Goal: Task Accomplishment & Management: Manage account settings

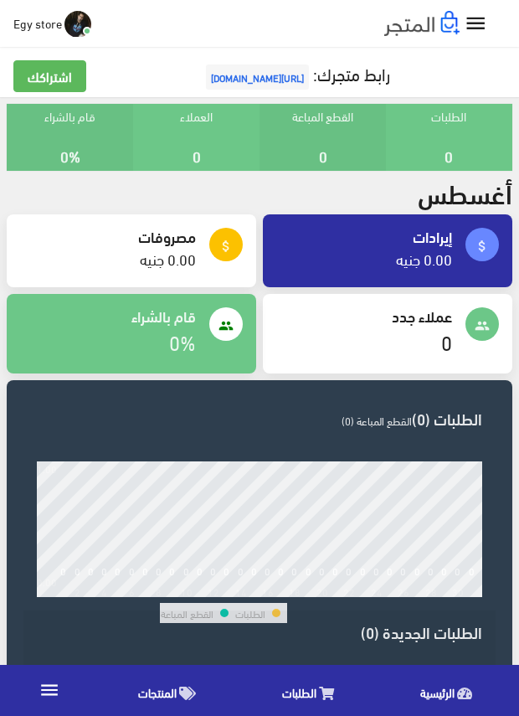
click at [257, 78] on span "[URL][DOMAIN_NAME]" at bounding box center [257, 77] width 103 height 25
click at [164, 695] on span "المنتجات" at bounding box center [157, 692] width 39 height 21
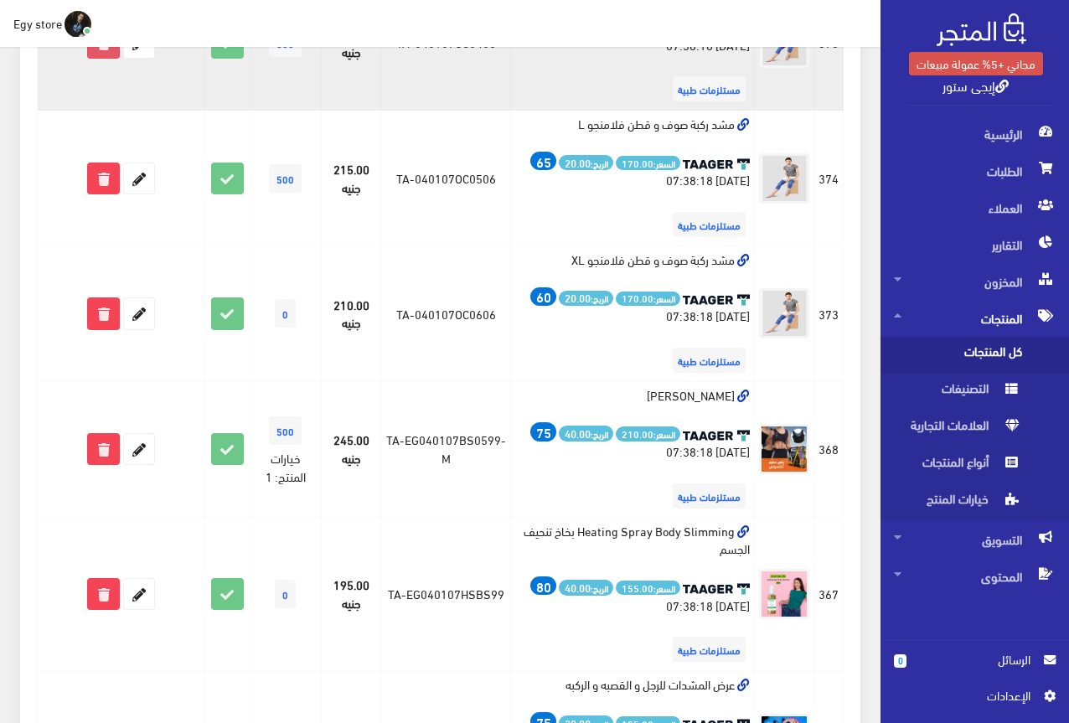
scroll to position [335, 0]
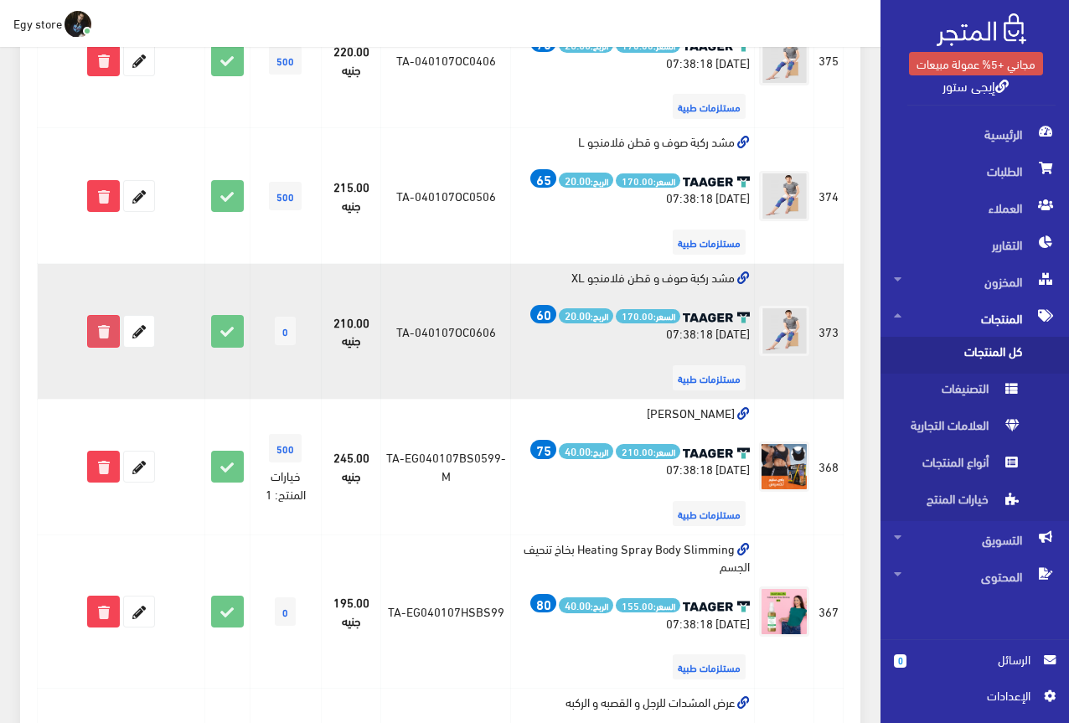
click at [97, 333] on icon at bounding box center [103, 331] width 30 height 30
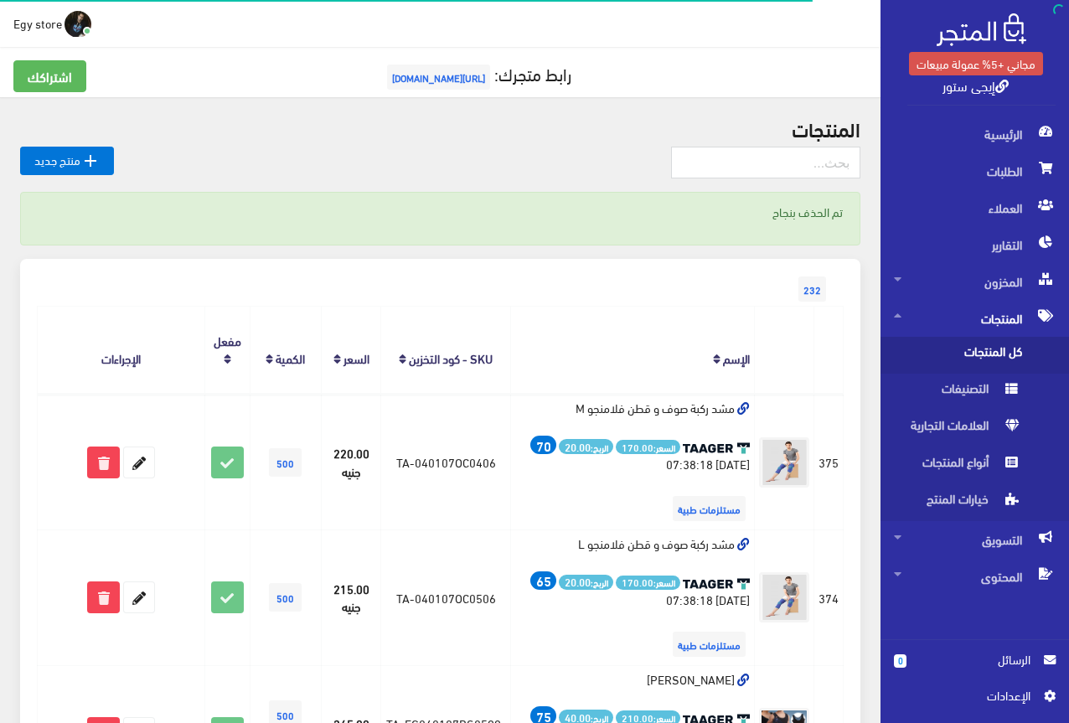
click at [965, 359] on span "كل المنتجات" at bounding box center [957, 355] width 127 height 37
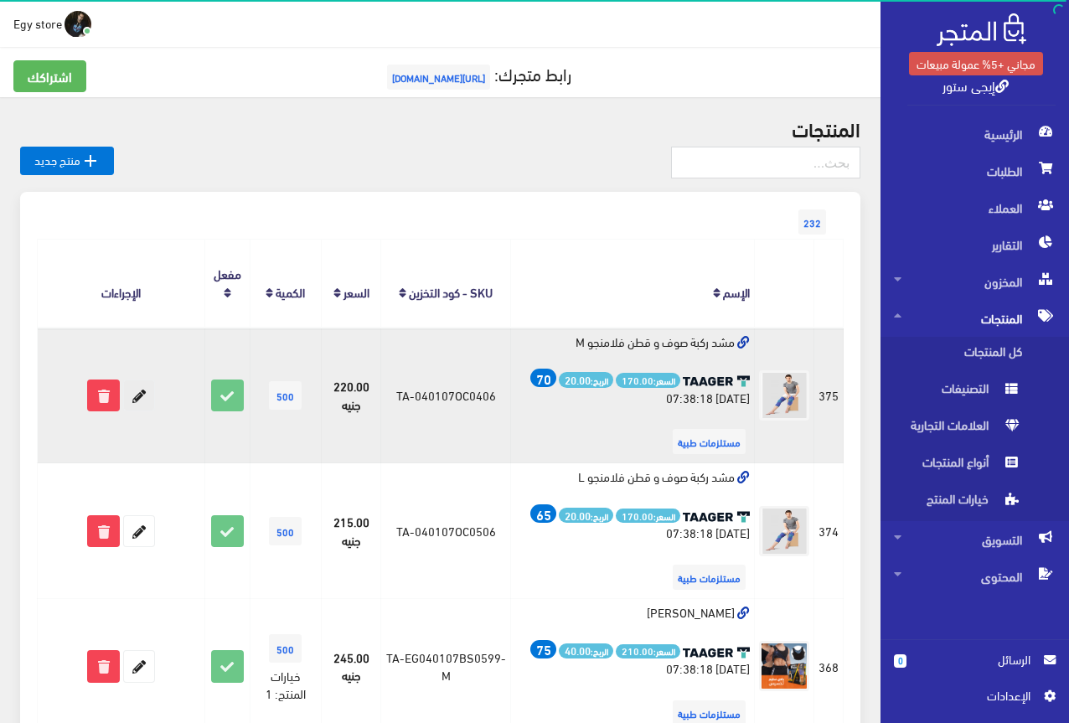
click at [142, 380] on icon at bounding box center [139, 395] width 30 height 30
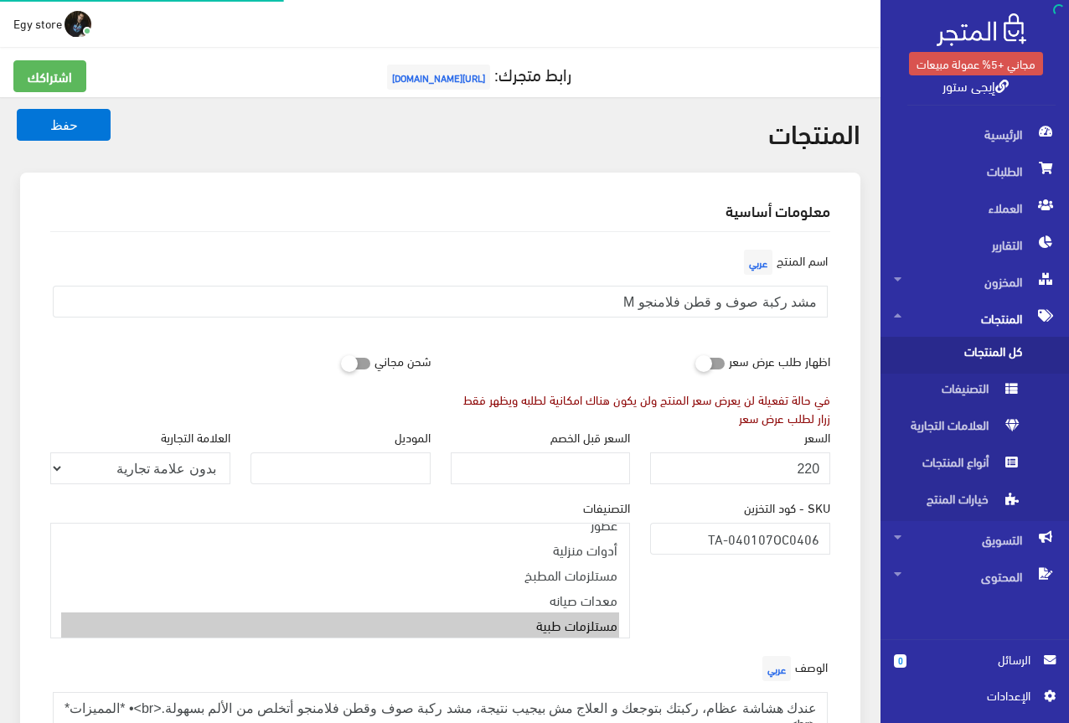
scroll to position [79, 0]
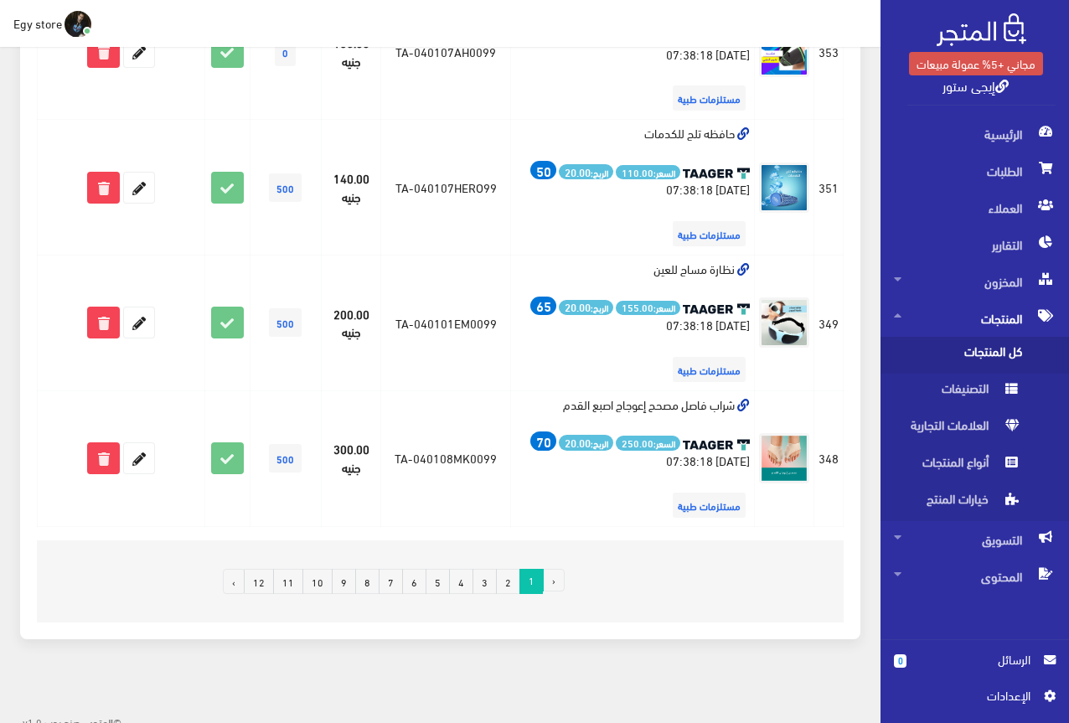
scroll to position [2606, 0]
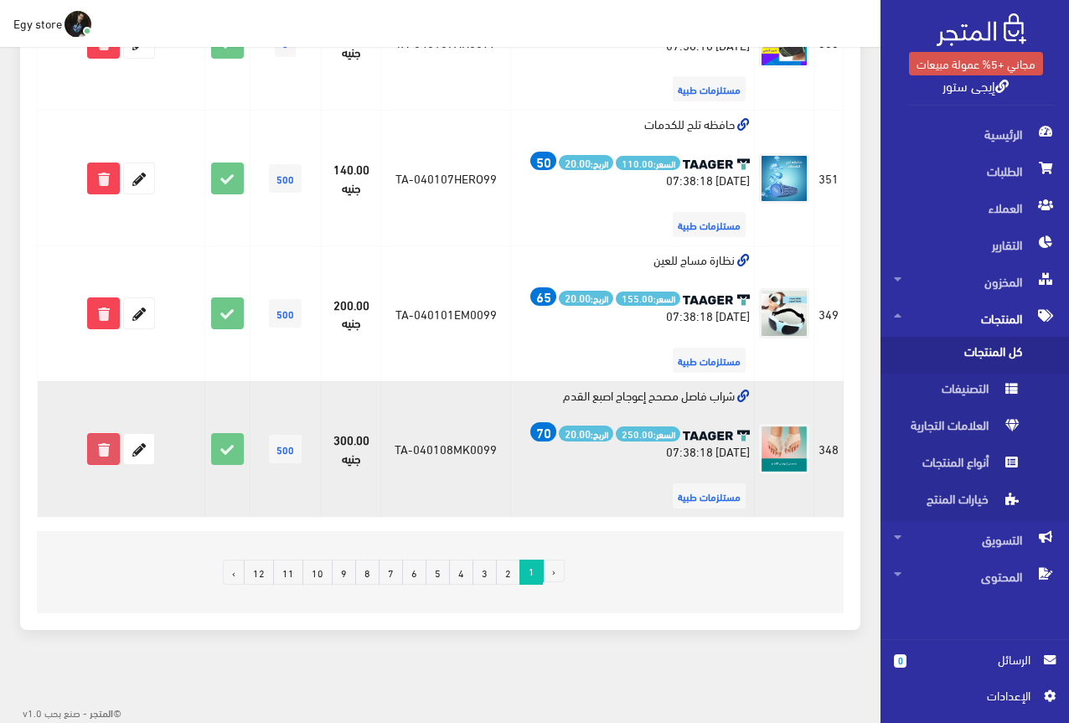
click at [101, 446] on icon at bounding box center [103, 449] width 30 height 30
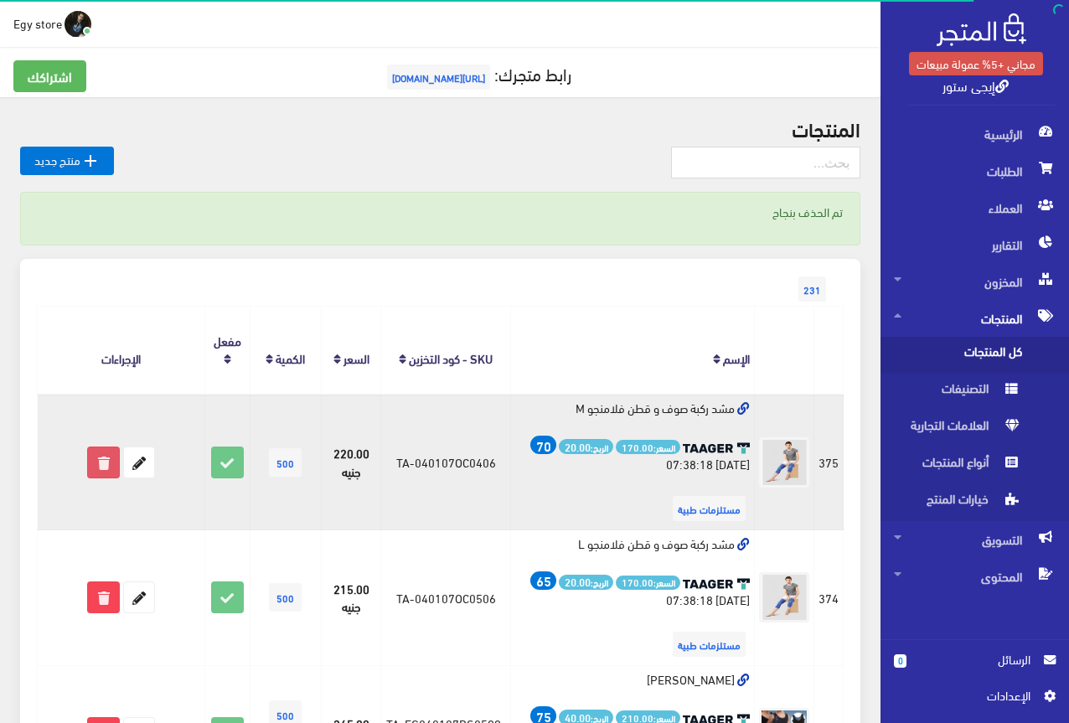
click at [97, 457] on icon at bounding box center [103, 462] width 30 height 30
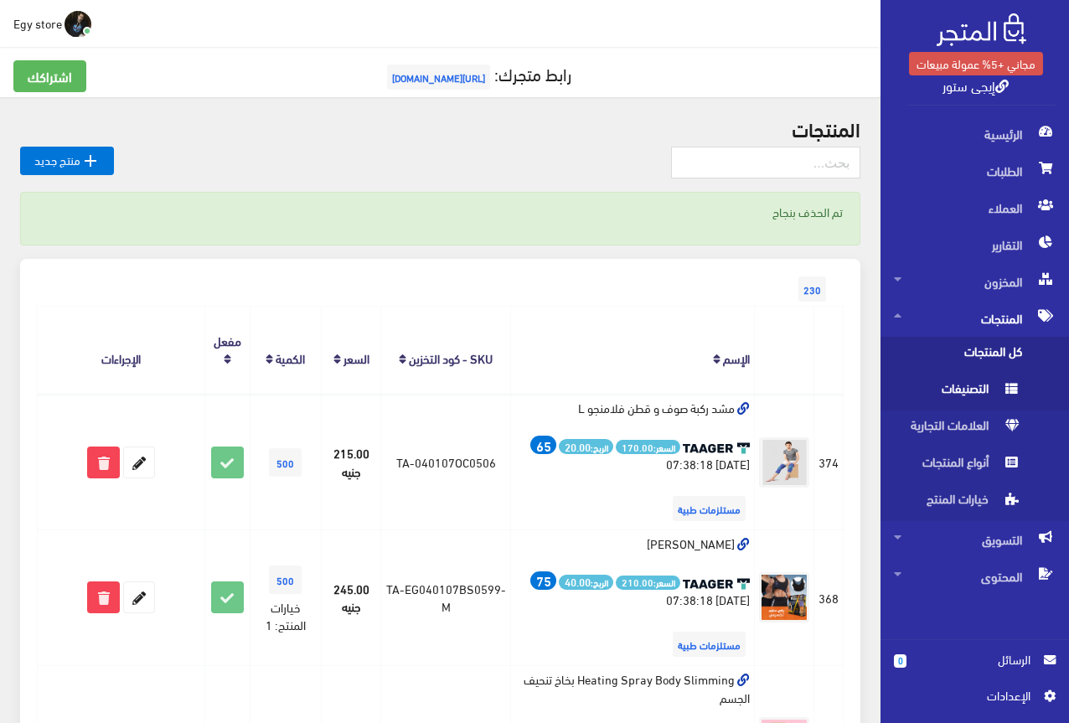
click at [957, 385] on span "التصنيفات" at bounding box center [957, 392] width 127 height 37
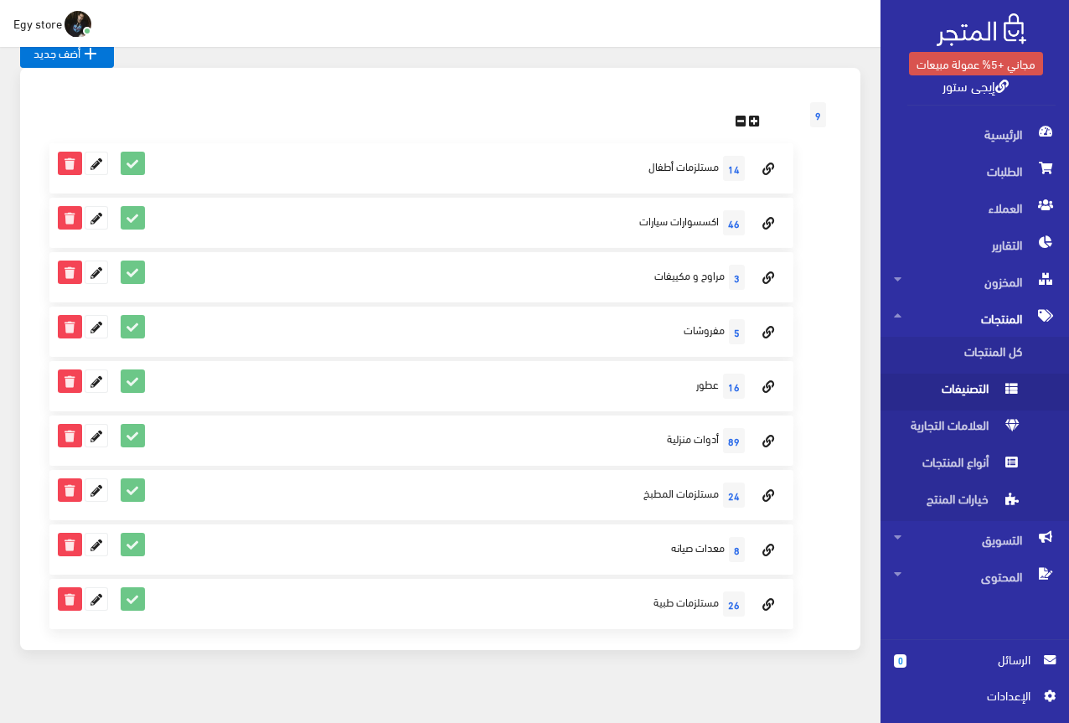
scroll to position [127, 0]
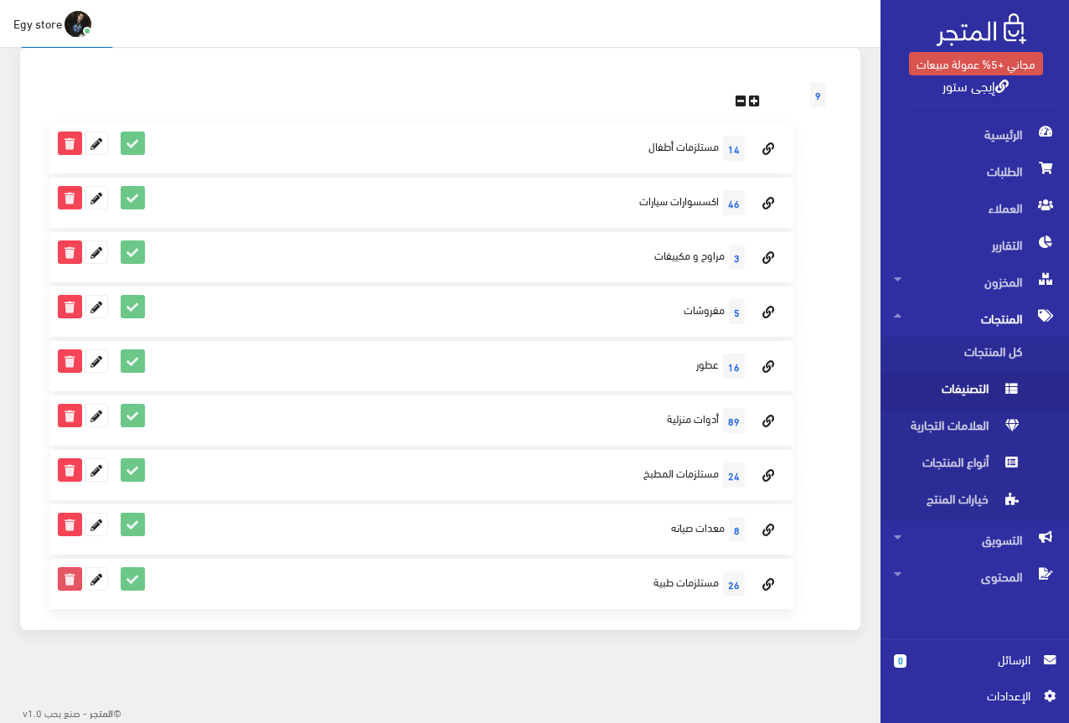
click at [72, 582] on icon at bounding box center [70, 579] width 22 height 22
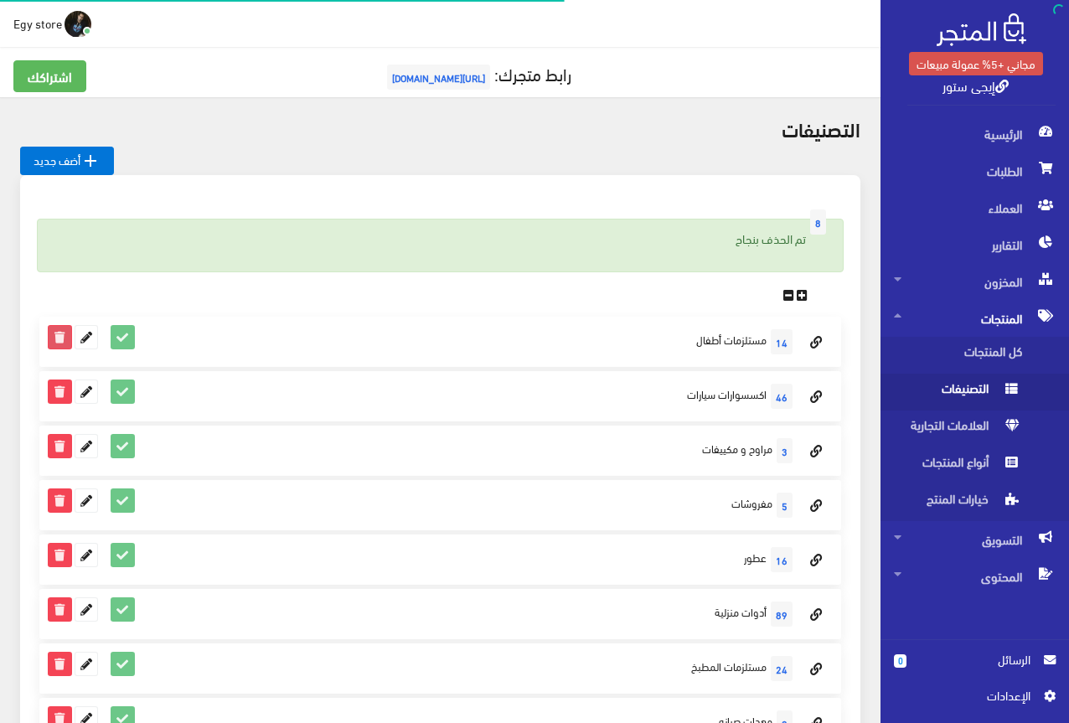
click at [59, 341] on icon at bounding box center [60, 337] width 22 height 22
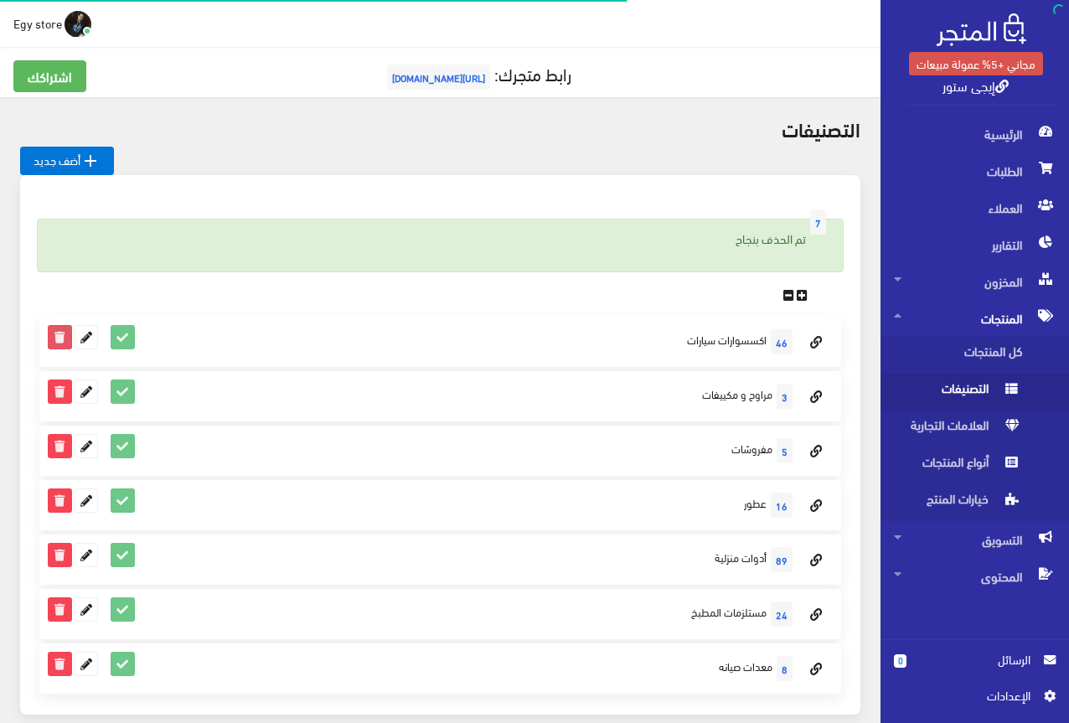
click at [59, 336] on icon at bounding box center [60, 337] width 22 height 22
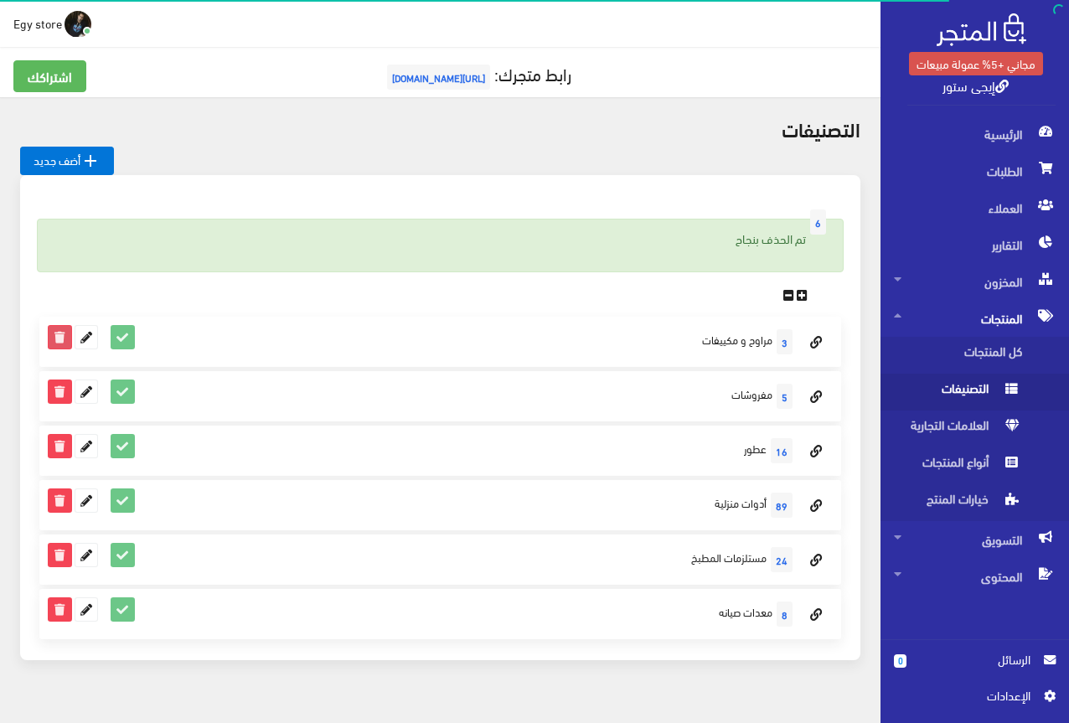
click at [61, 343] on icon at bounding box center [60, 337] width 22 height 22
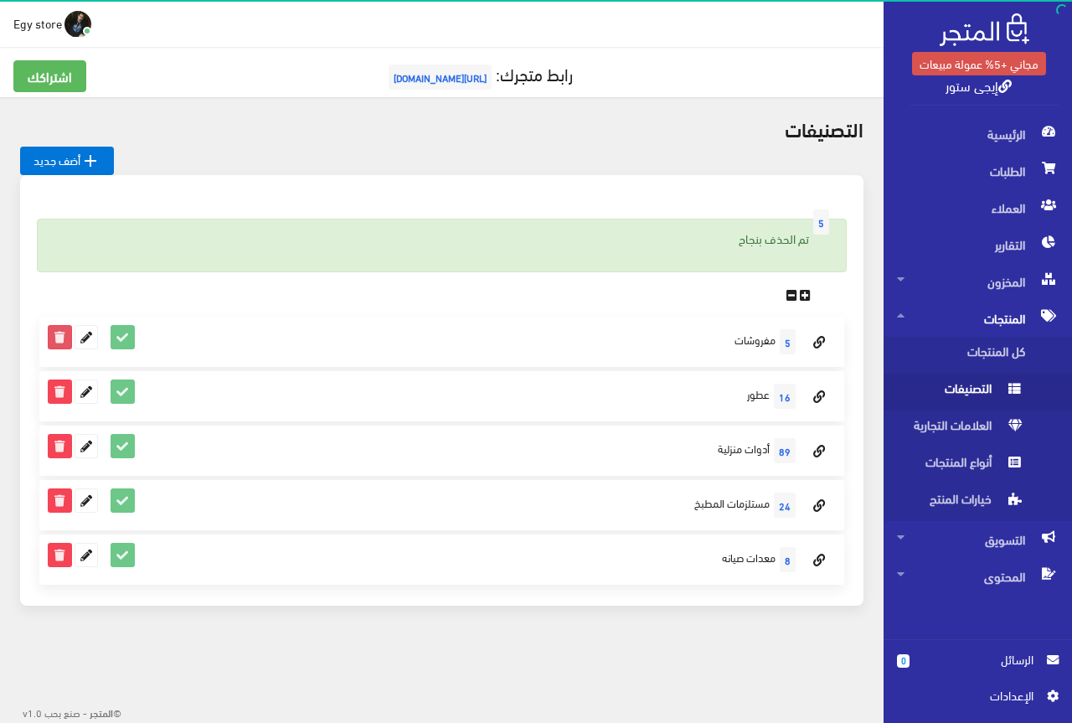
click at [59, 336] on icon at bounding box center [60, 337] width 22 height 22
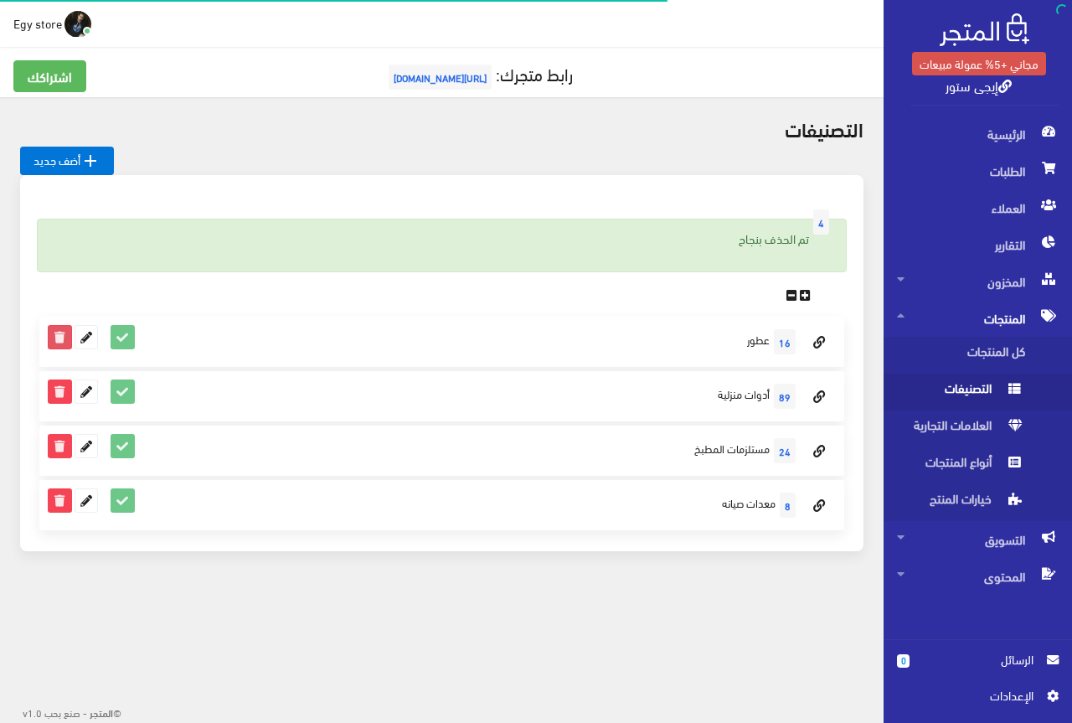
click at [63, 338] on icon at bounding box center [60, 337] width 22 height 22
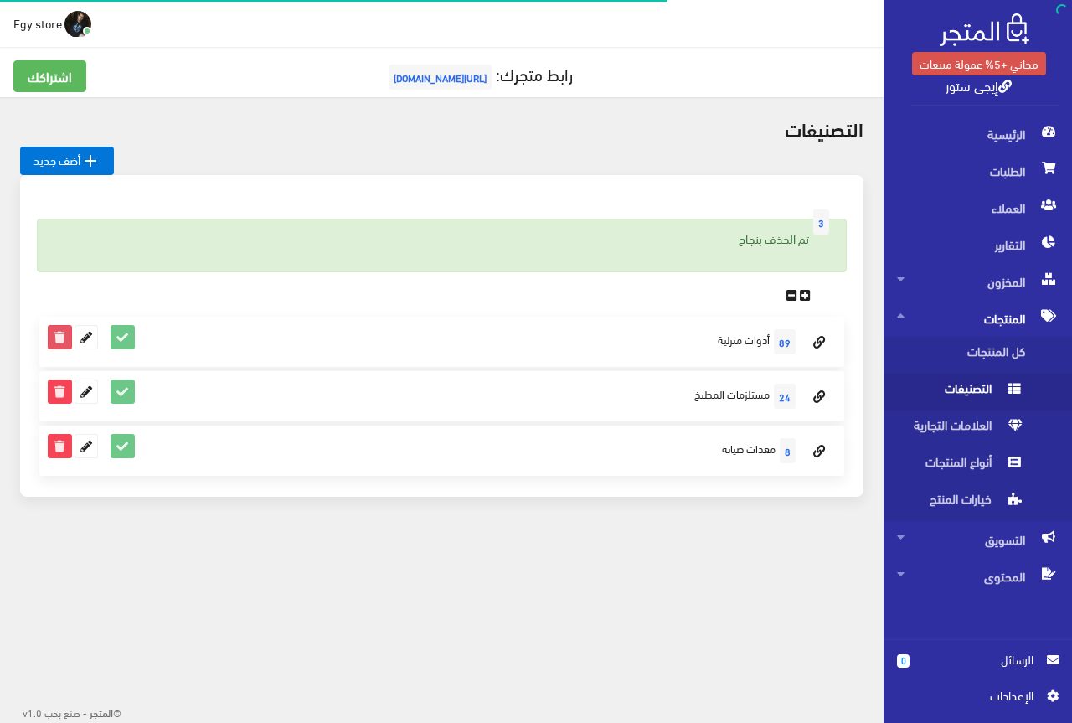
click at [60, 343] on icon at bounding box center [60, 337] width 22 height 22
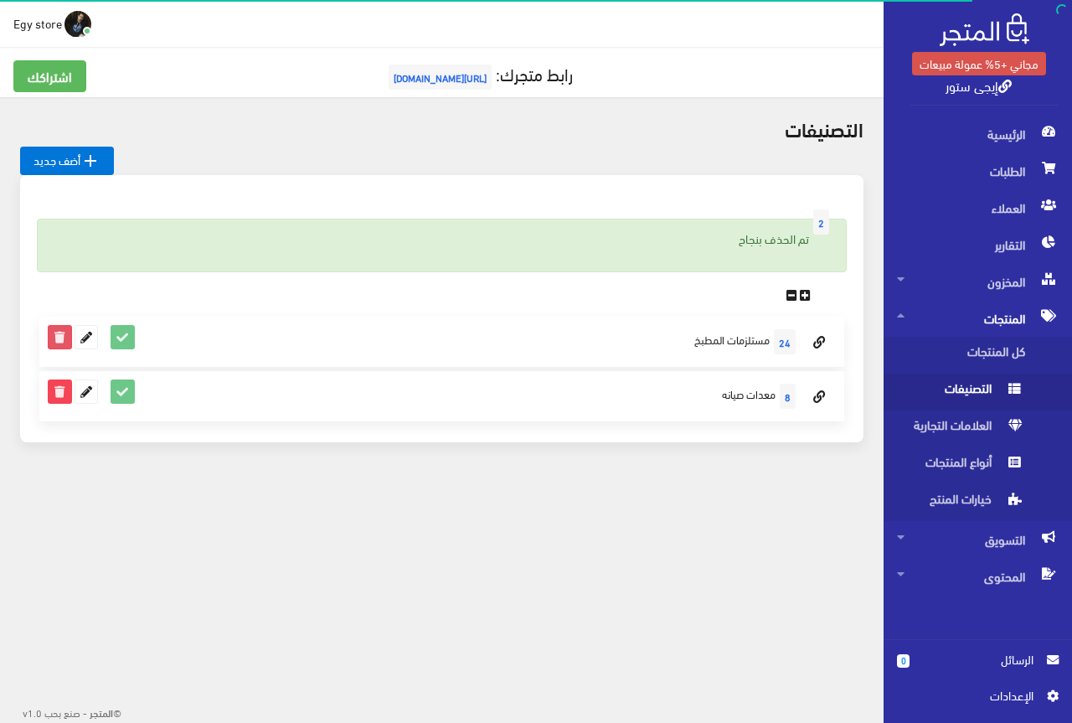
click at [62, 344] on icon at bounding box center [60, 337] width 22 height 22
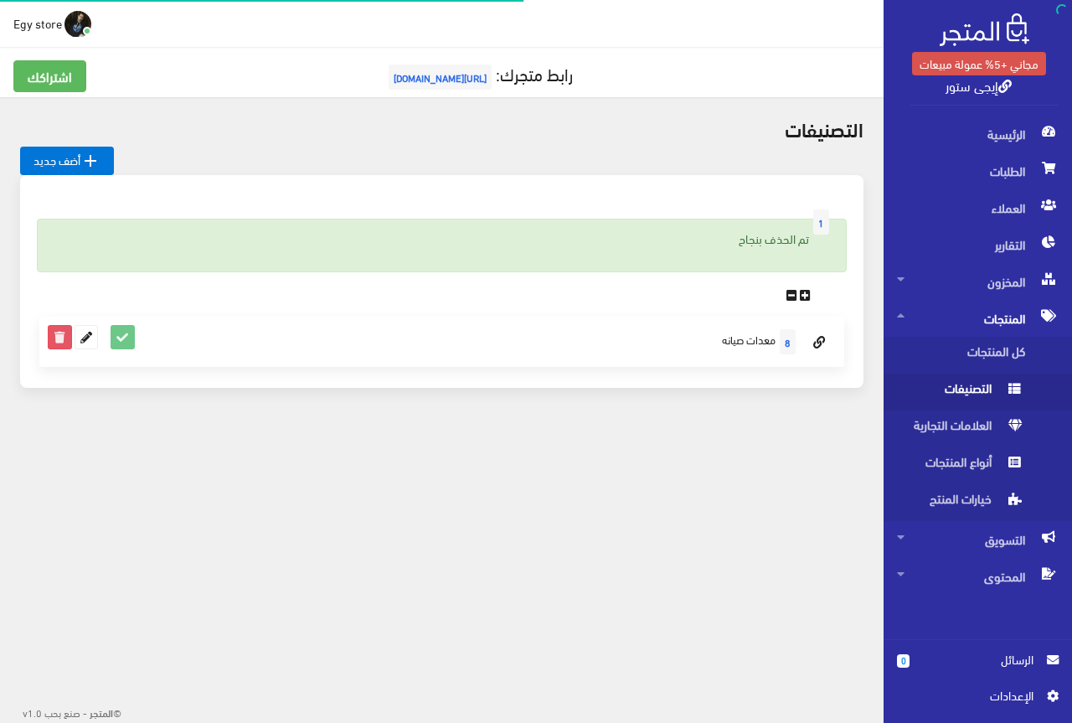
click at [61, 334] on icon at bounding box center [60, 337] width 22 height 22
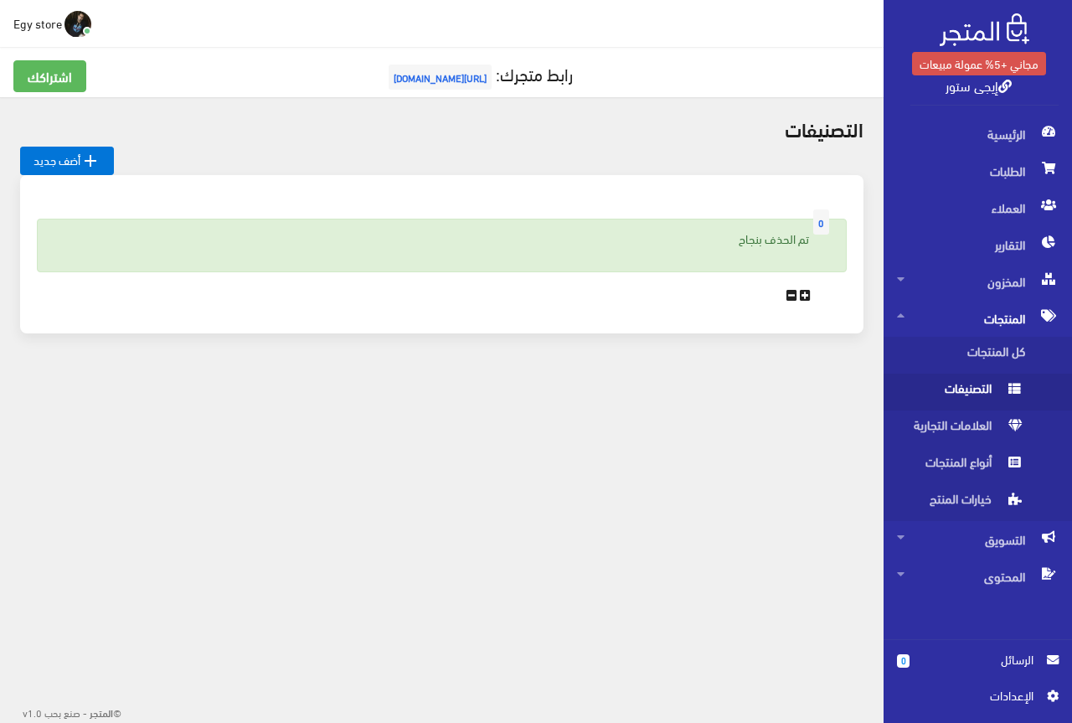
click at [1004, 324] on span "المنتجات" at bounding box center [978, 318] width 162 height 37
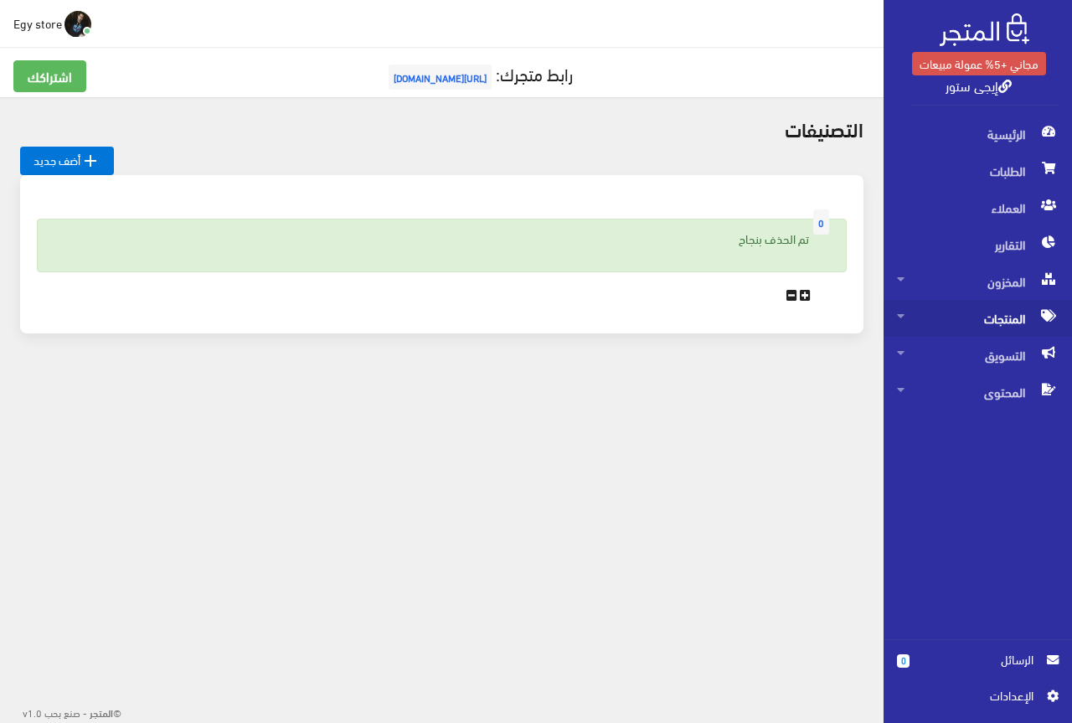
click at [1004, 324] on span "المنتجات" at bounding box center [978, 318] width 162 height 37
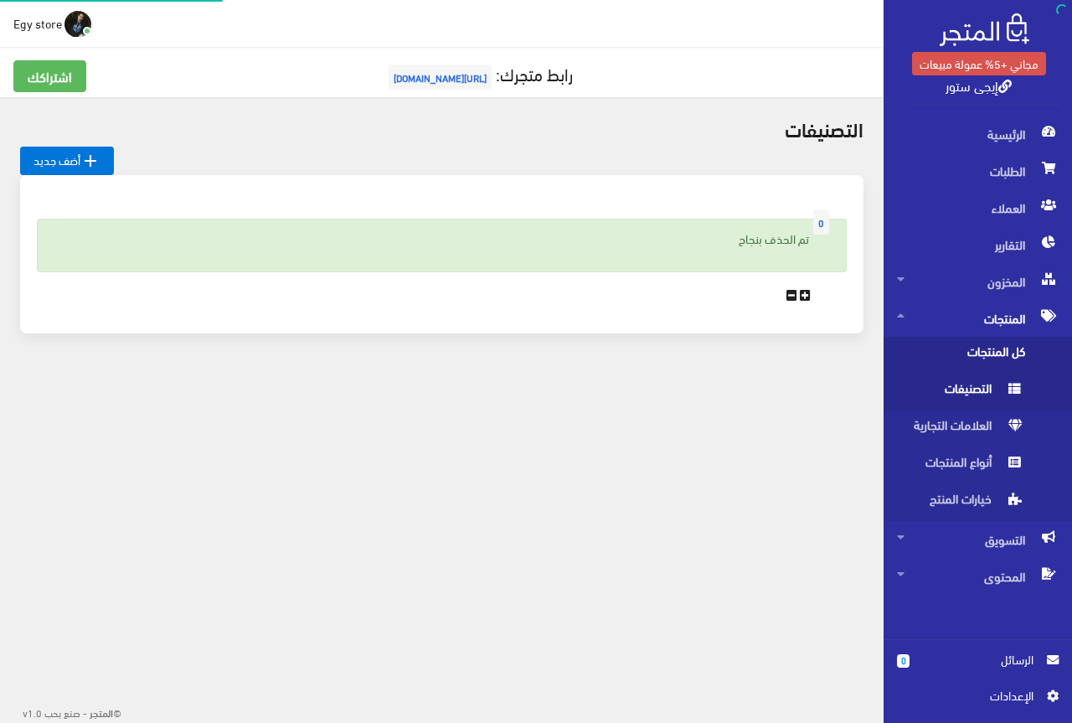
click at [1002, 348] on span "كل المنتجات" at bounding box center [960, 355] width 127 height 37
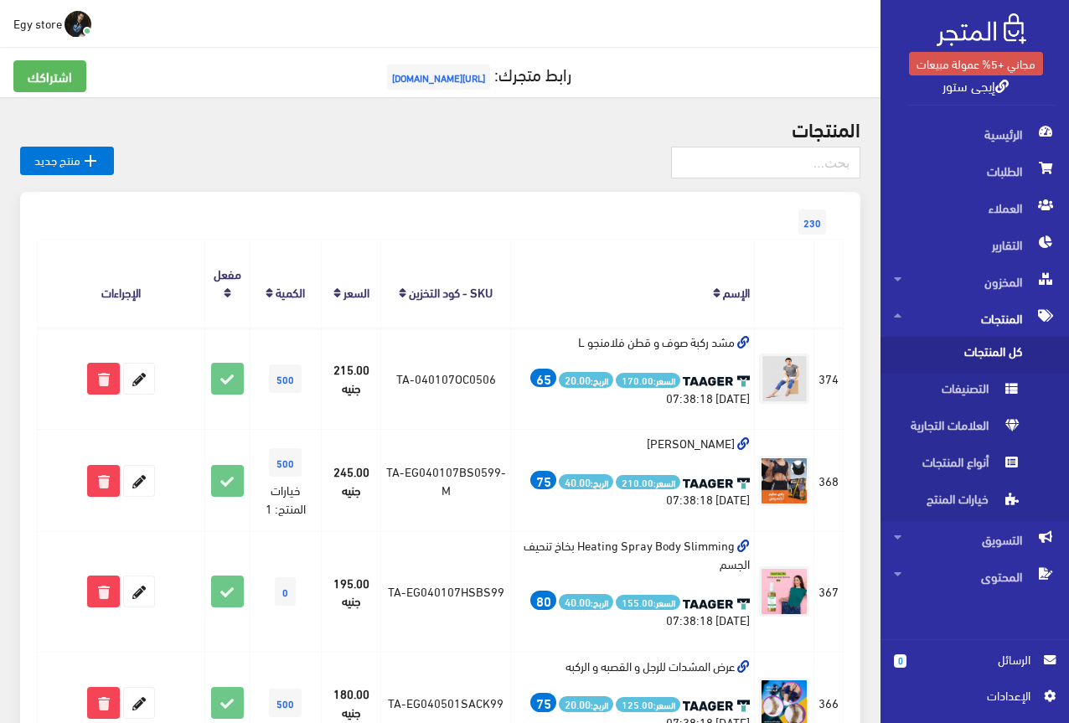
click at [73, 293] on th "الإجراءات" at bounding box center [122, 283] width 168 height 88
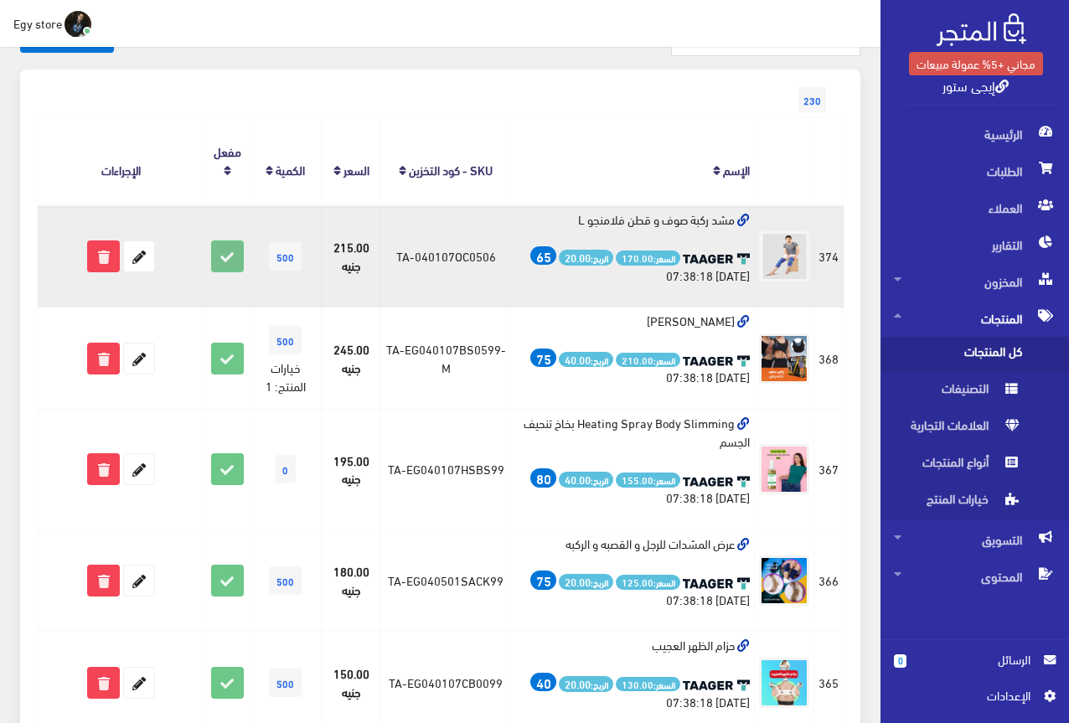
scroll to position [84, 0]
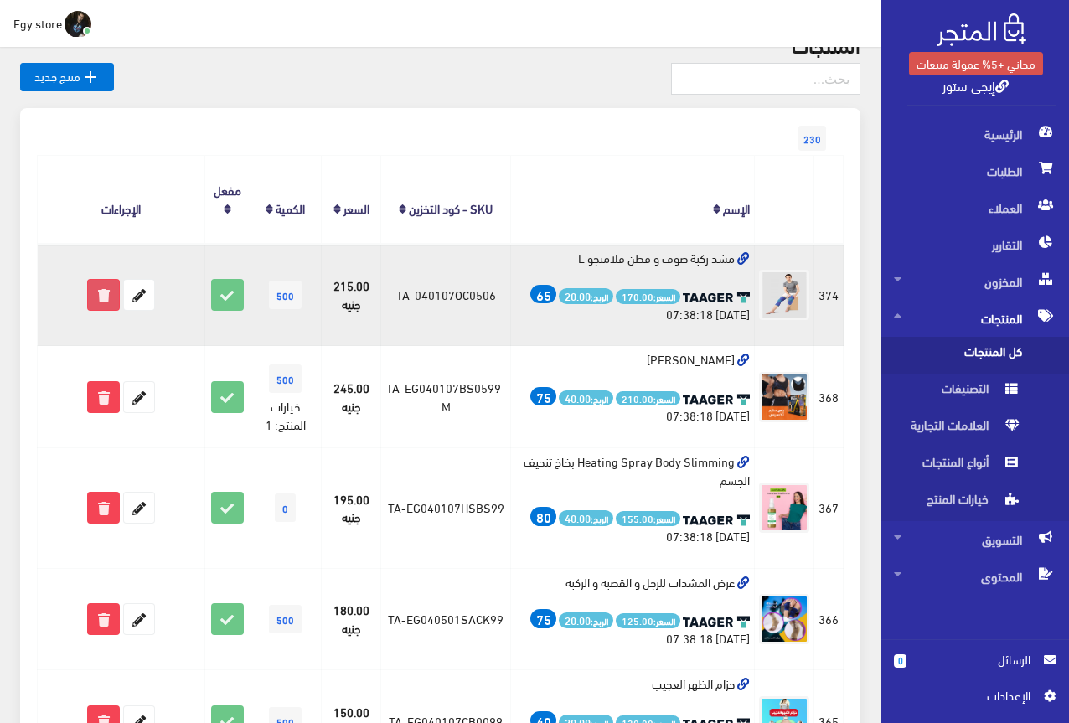
click at [104, 297] on icon at bounding box center [103, 295] width 30 height 30
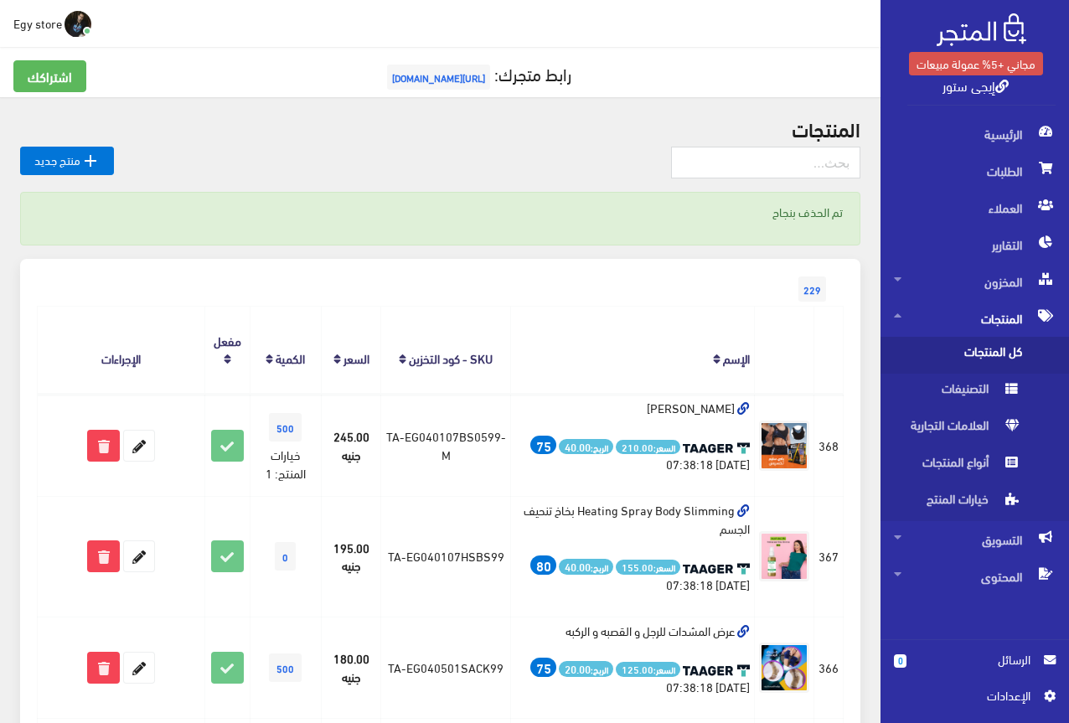
click at [695, 83] on h5 "رابط متجرك: [URL][DOMAIN_NAME]" at bounding box center [440, 77] width 854 height 34
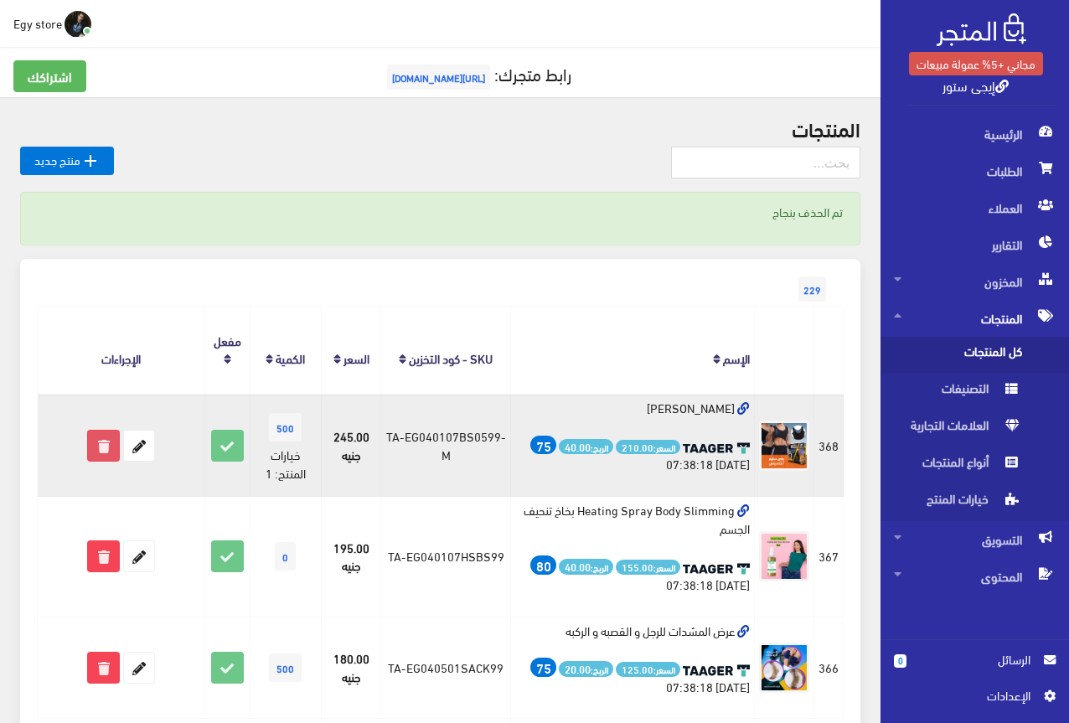
click at [99, 451] on icon at bounding box center [103, 446] width 30 height 30
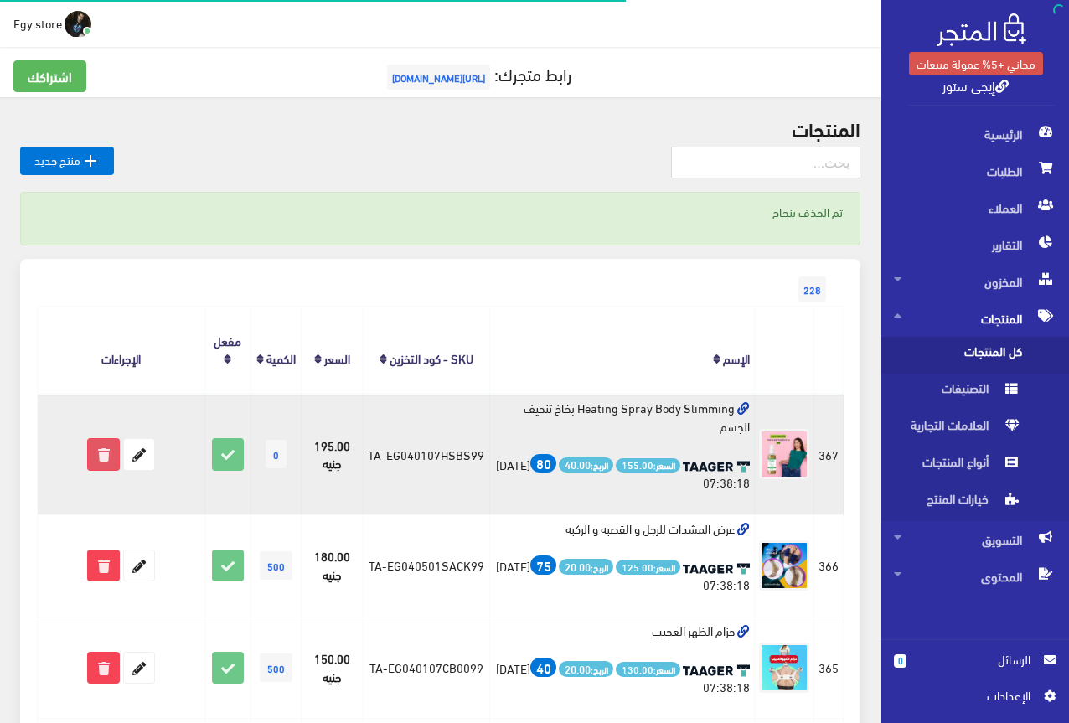
click at [106, 439] on icon at bounding box center [103, 454] width 30 height 30
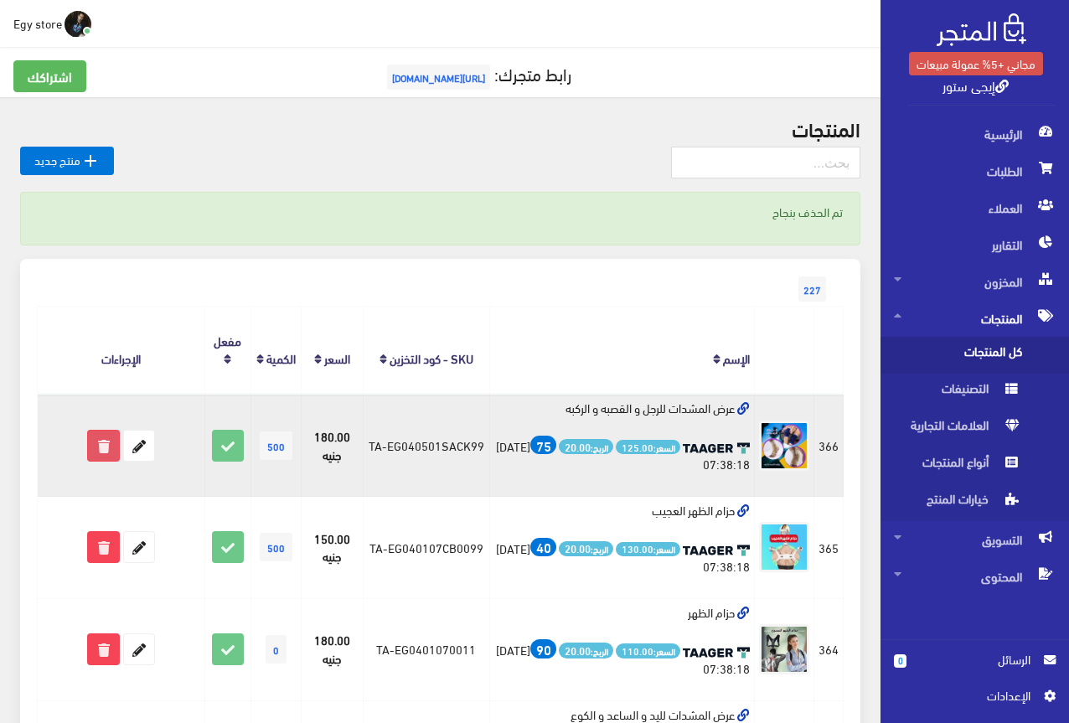
click at [105, 431] on icon at bounding box center [103, 446] width 30 height 30
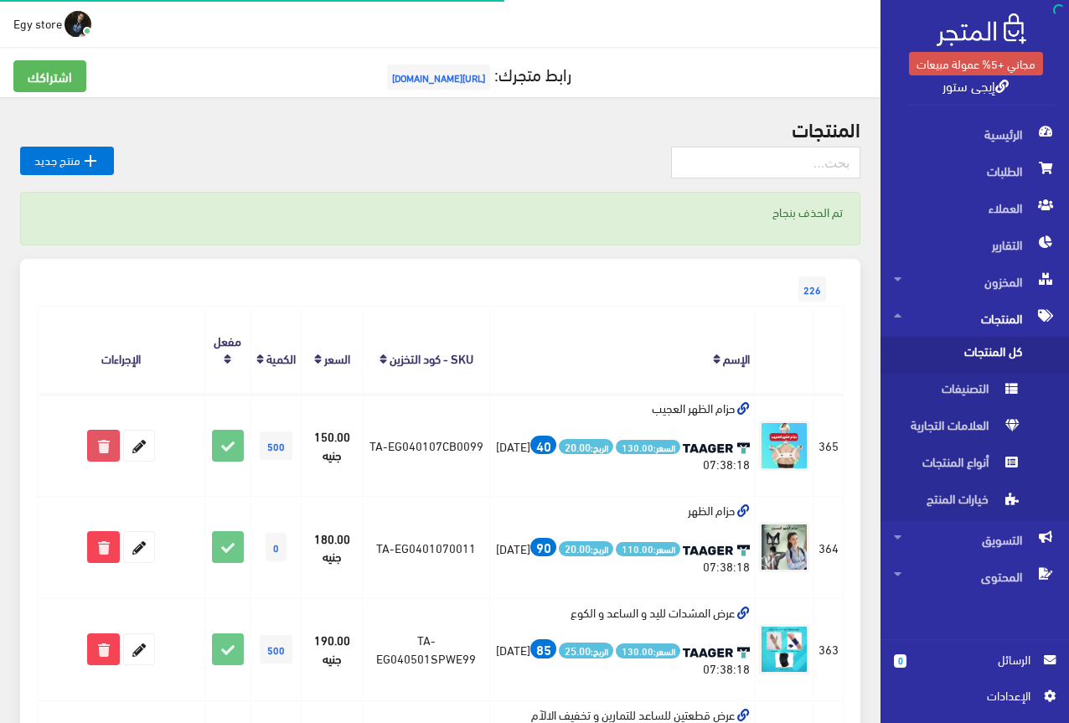
click at [98, 431] on icon at bounding box center [103, 446] width 30 height 30
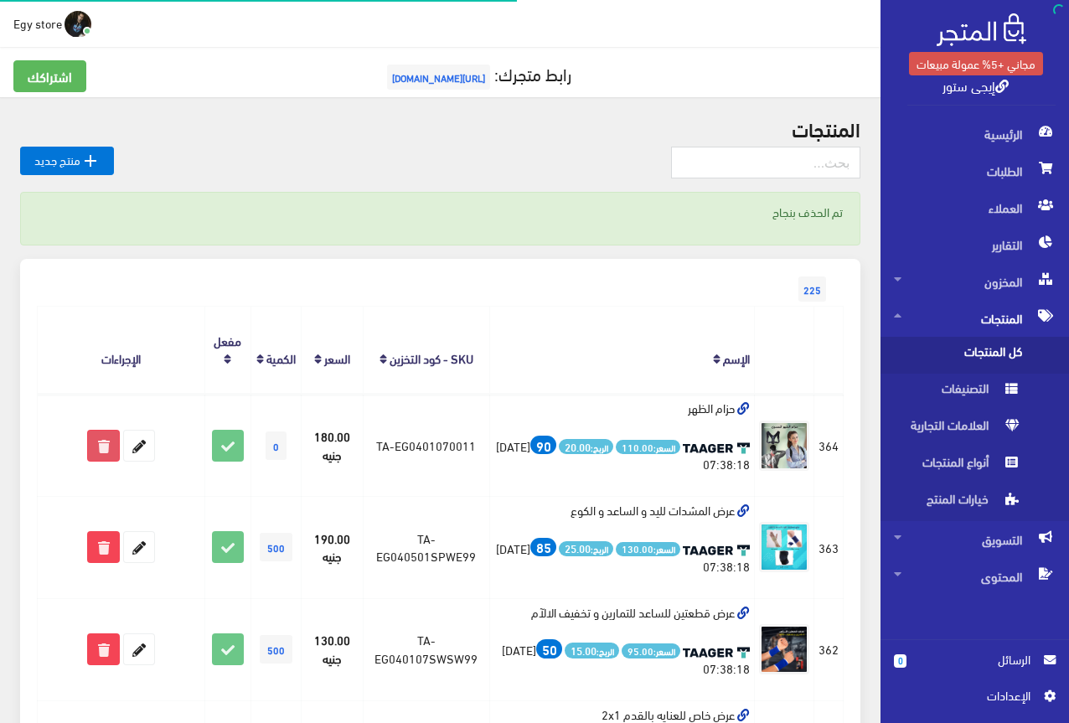
click at [109, 438] on icon at bounding box center [103, 446] width 30 height 30
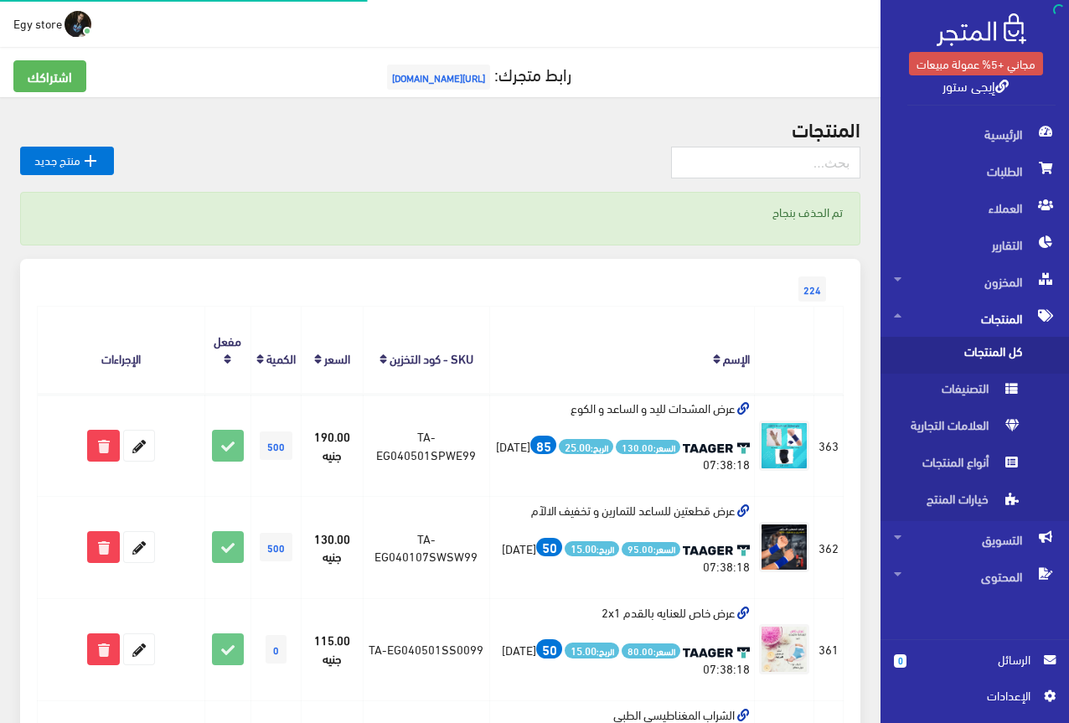
click at [101, 431] on icon at bounding box center [103, 446] width 30 height 30
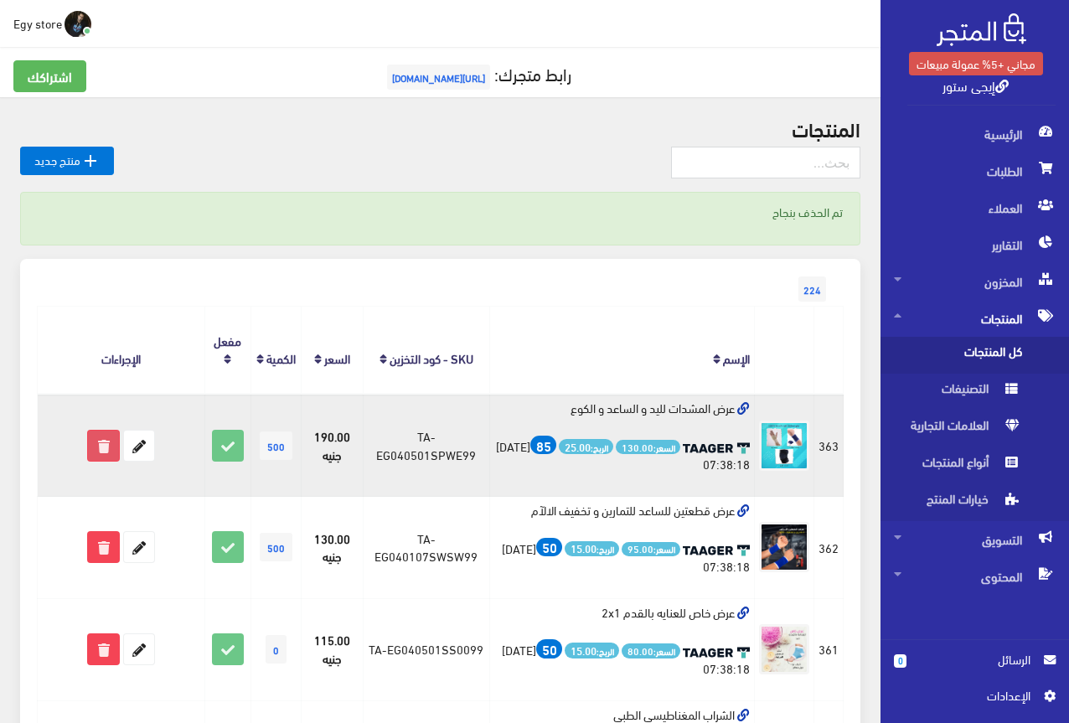
click at [111, 434] on icon at bounding box center [103, 446] width 30 height 30
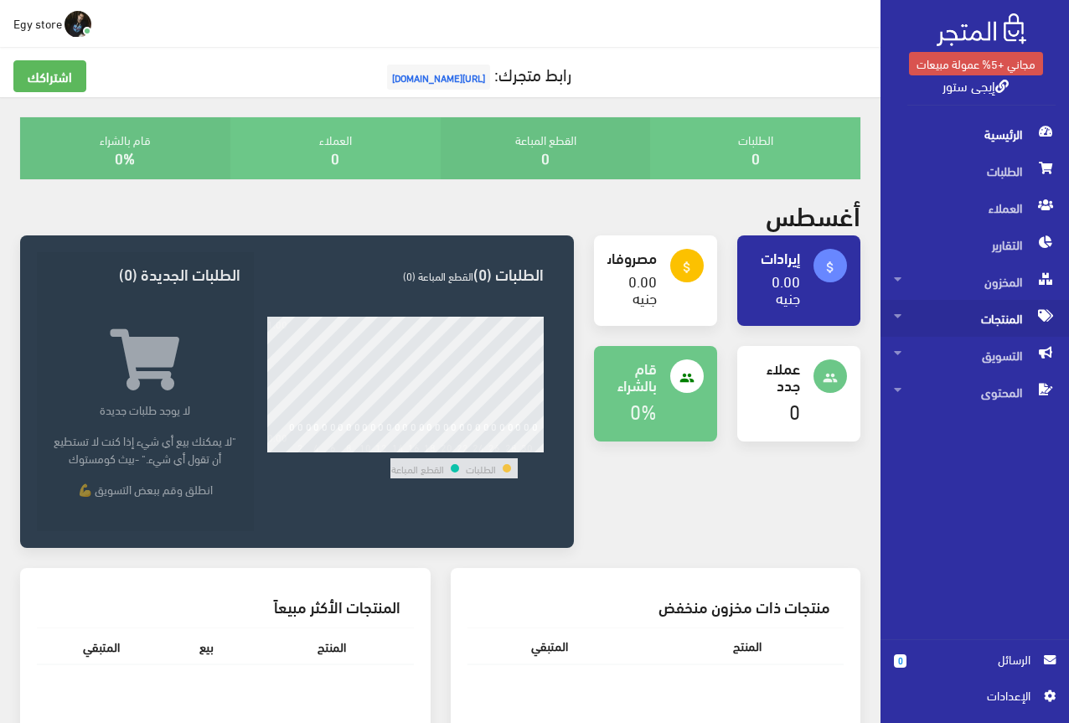
click at [1008, 316] on span "المنتجات" at bounding box center [975, 318] width 162 height 37
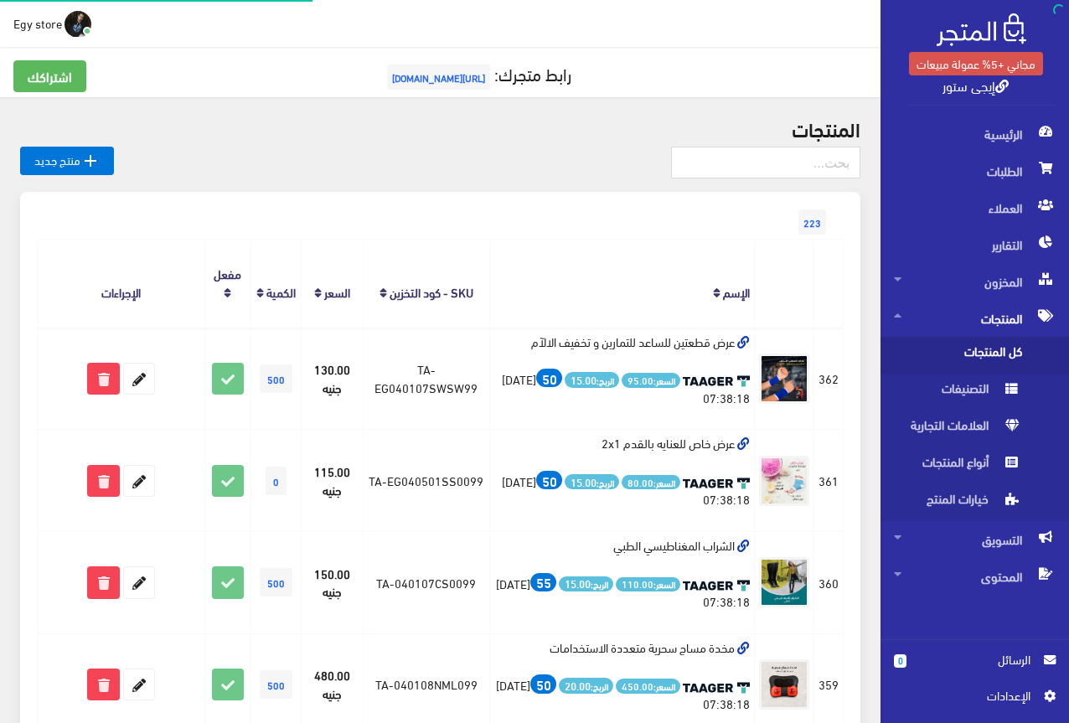
click at [975, 350] on span "كل المنتجات" at bounding box center [957, 355] width 127 height 37
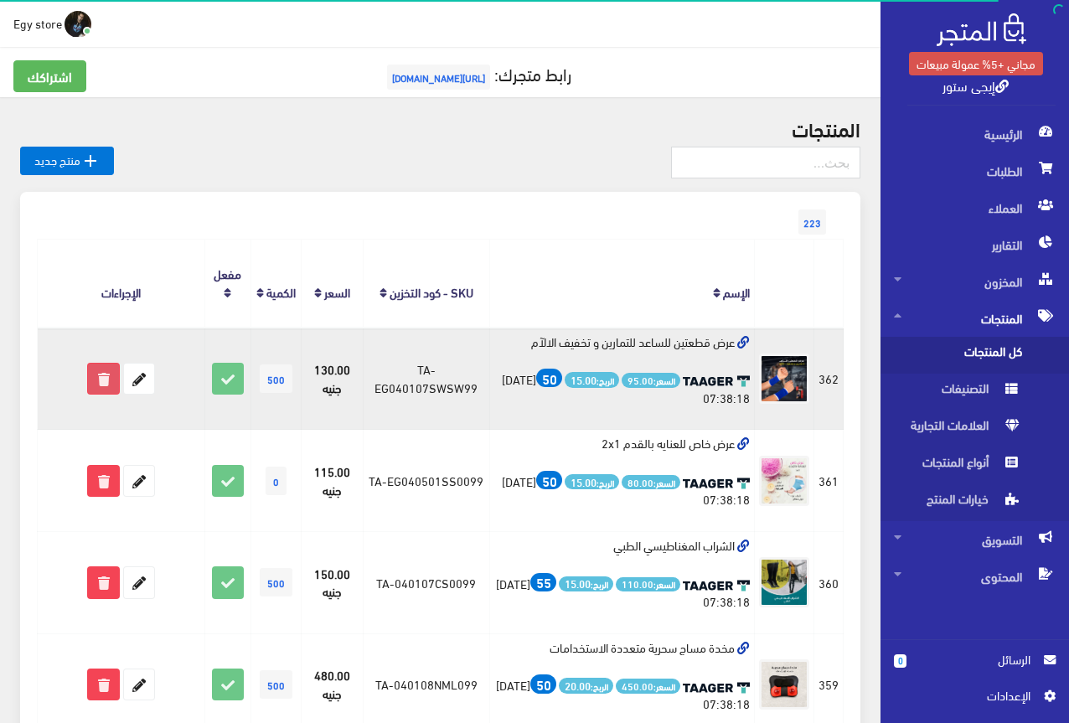
click at [110, 385] on icon at bounding box center [103, 379] width 30 height 30
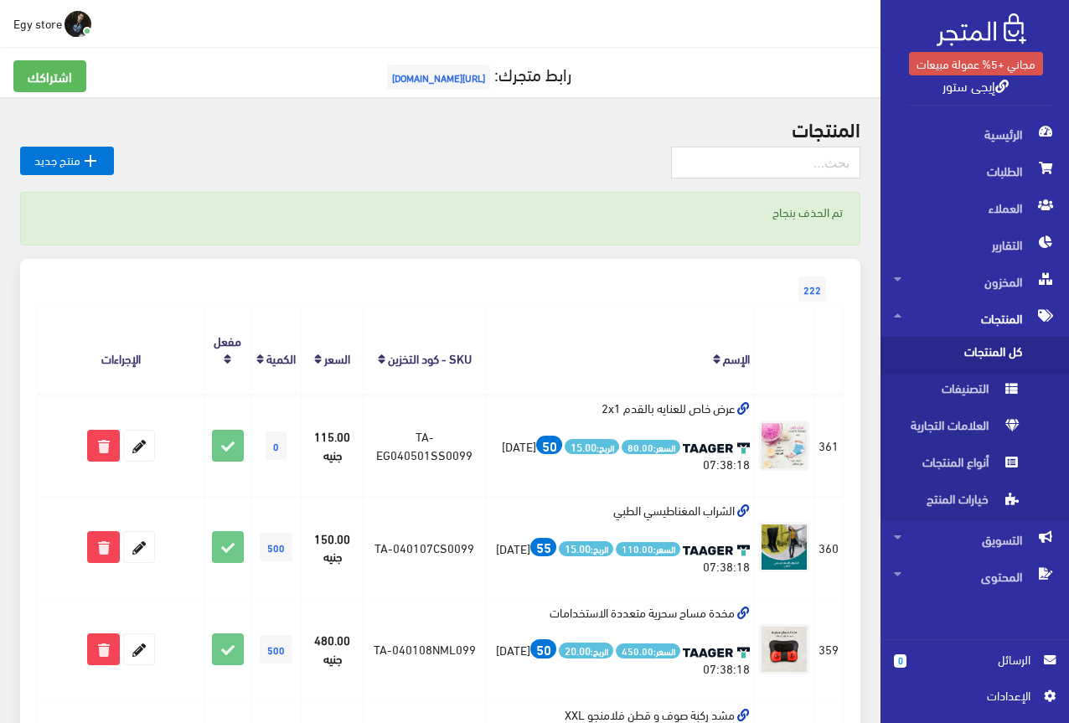
click at [38, 32] on span "Egy store" at bounding box center [37, 23] width 49 height 21
click at [49, 89] on link "تسجيل الخروج" at bounding box center [24, 94] width 132 height 23
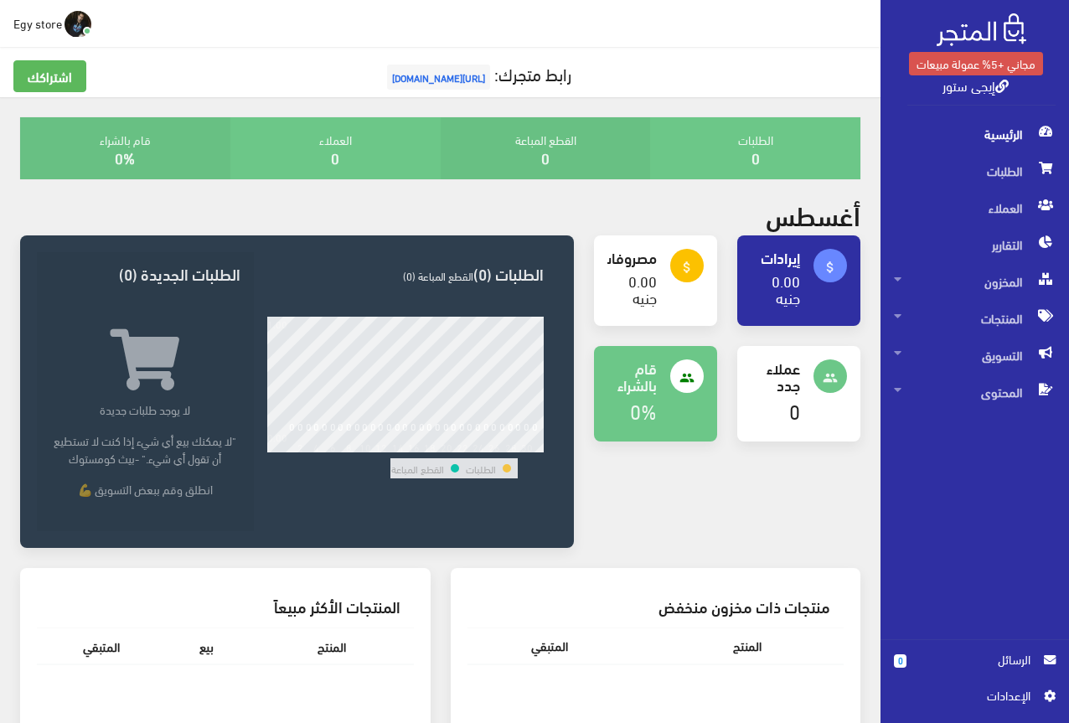
click at [33, 25] on span "Egy store" at bounding box center [37, 23] width 49 height 21
click at [467, 83] on span "[URL][DOMAIN_NAME]" at bounding box center [438, 77] width 103 height 25
click at [1002, 699] on span "اﻹعدادات" at bounding box center [968, 695] width 122 height 18
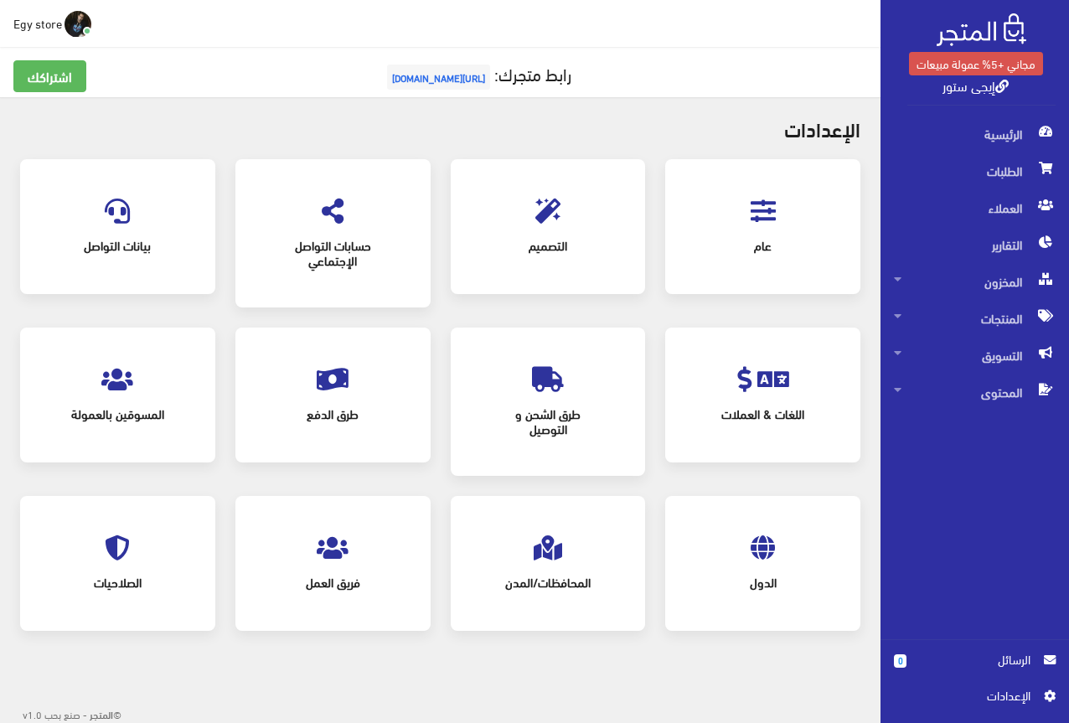
click at [778, 211] on div "عام" at bounding box center [763, 226] width 162 height 101
click at [770, 211] on icon at bounding box center [763, 211] width 25 height 25
click at [534, 227] on span "التصميم" at bounding box center [548, 245] width 135 height 37
click at [106, 225] on span at bounding box center [117, 208] width 25 height 46
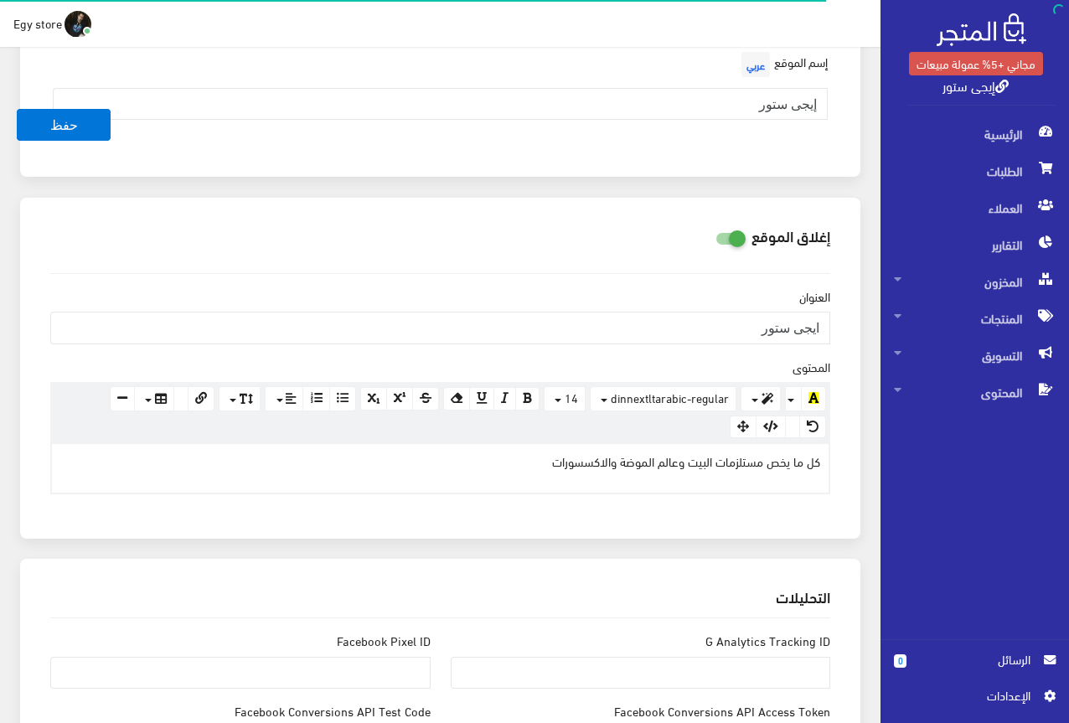
scroll to position [168, 0]
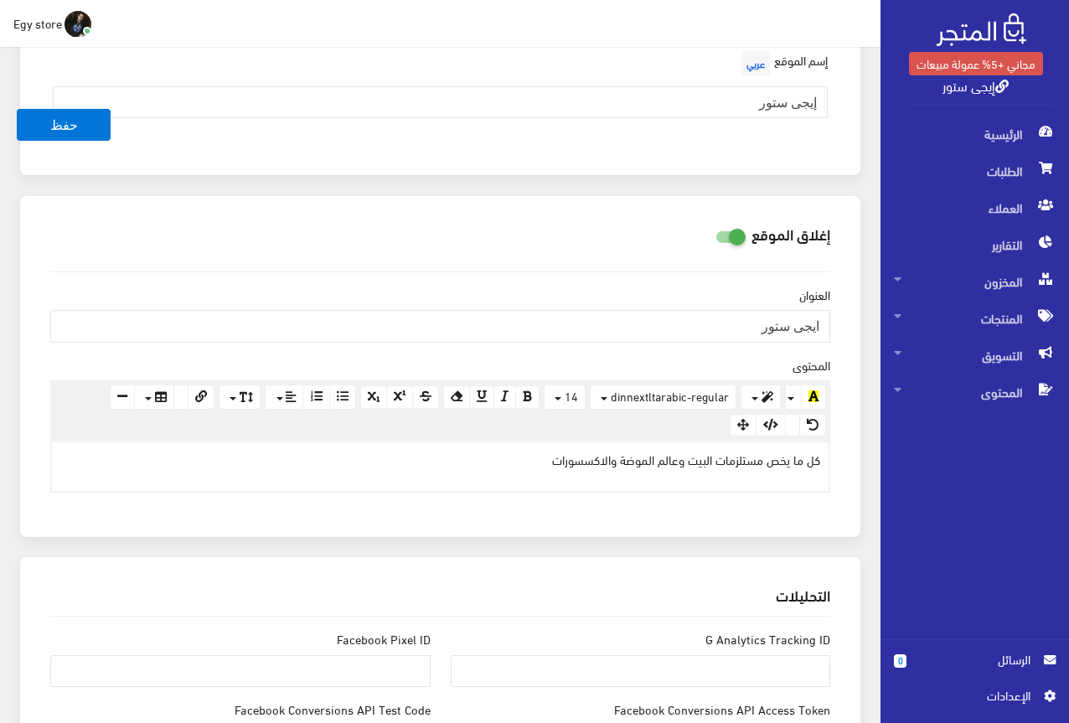
click at [758, 463] on p "كل ما يخص مستلزمات البيت وعالم الموضة والاكسسورات" at bounding box center [440, 460] width 760 height 18
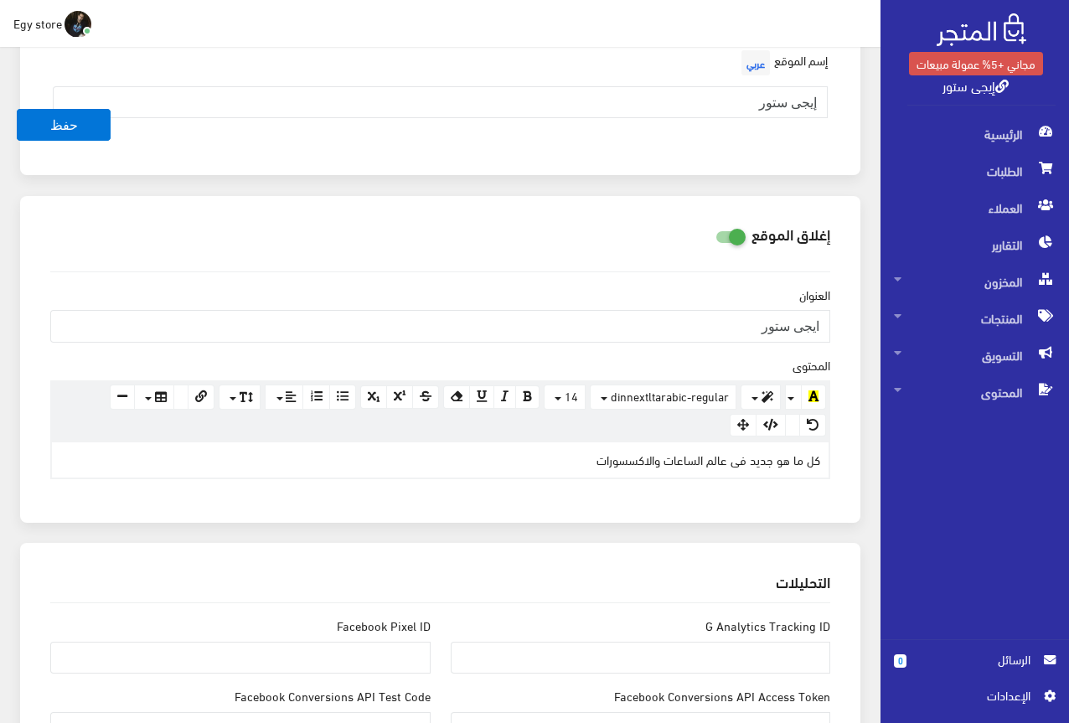
click at [633, 463] on div "كل ما هو جديد فى عالم الساعات والاكسسورات" at bounding box center [440, 459] width 777 height 35
click at [572, 469] on div "كل ما هو جديد فى عالم الساعات والاكسيسورات" at bounding box center [440, 459] width 777 height 35
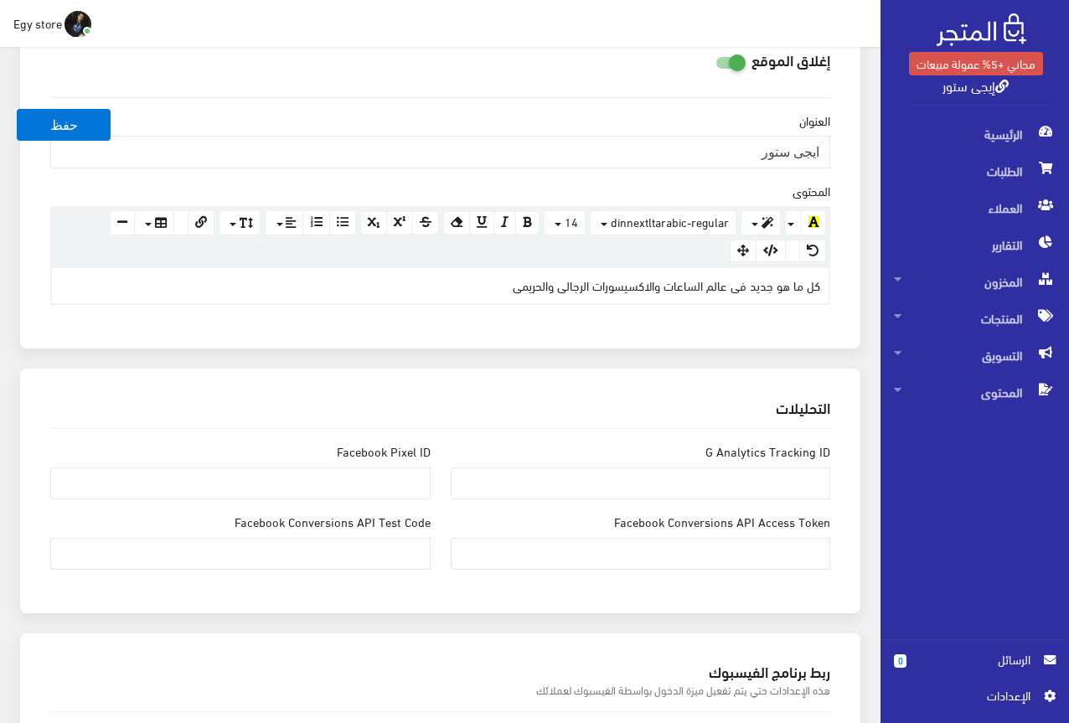
scroll to position [335, 0]
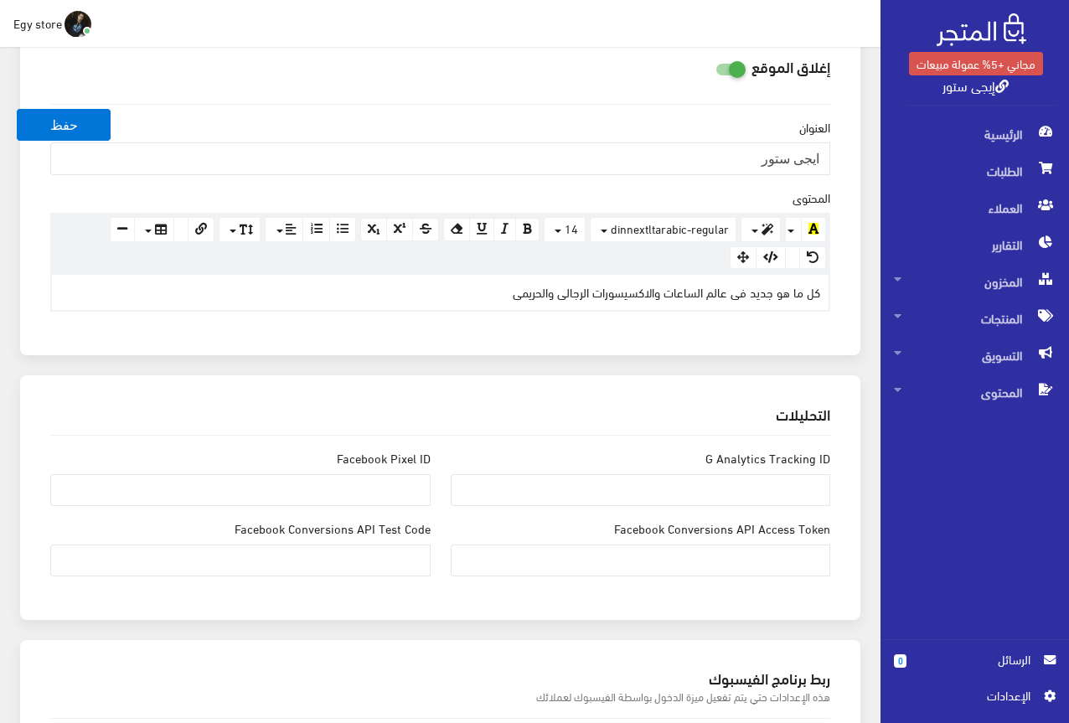
click at [689, 297] on div "كل ما هو جديد فى عالم الساعات والاكسيسورات الرجالى والحريمى" at bounding box center [440, 292] width 777 height 35
copy div "كل ما هو جديد فى عالم الساعات والاكسيسورات الرجالى والحريمى"
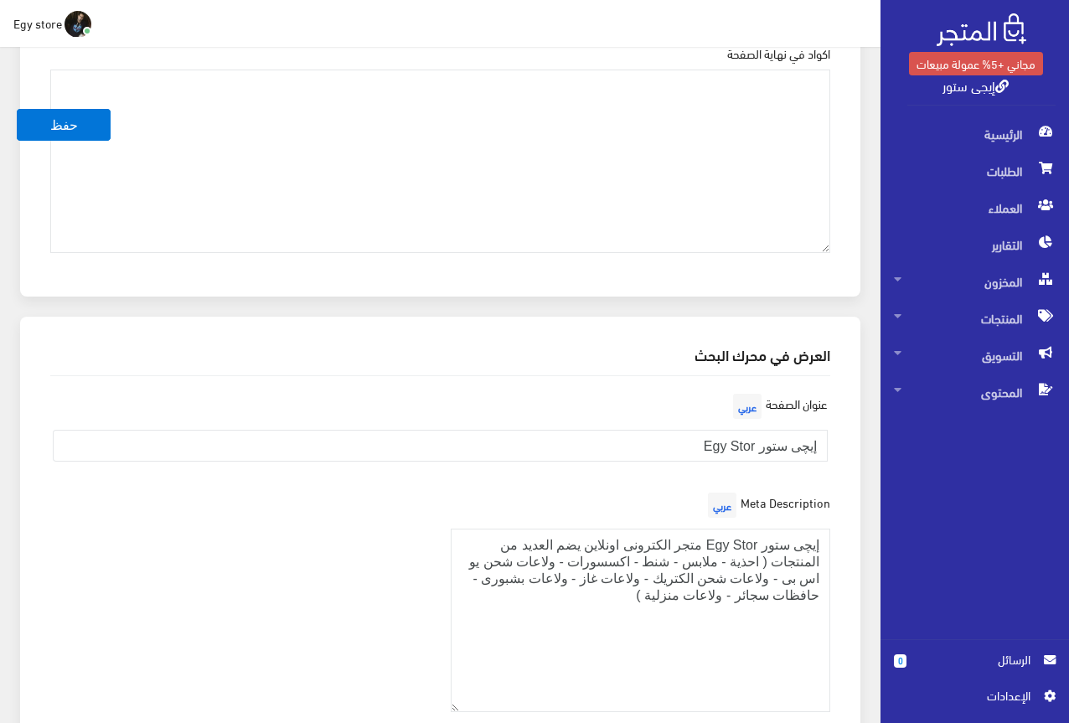
scroll to position [2178, 0]
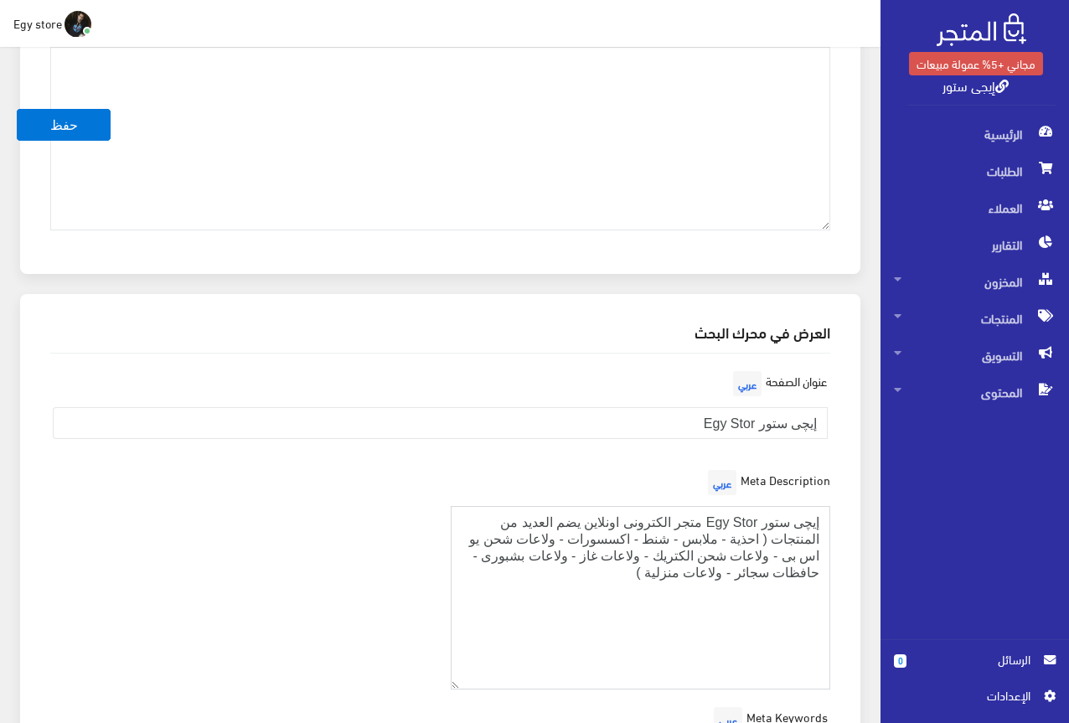
drag, startPoint x: 602, startPoint y: 576, endPoint x: 768, endPoint y: 538, distance: 170.3
click at [768, 538] on textarea "إيچى ستور Egy Stor متجر الكترونى اونلاين يضم العديد من المنتجات ( احذية - ملابس…" at bounding box center [641, 597] width 380 height 183
paste textarea "كل ما هو جديد فى عالم الساعات والاكسيسورات الرجالى والحريمى"
drag, startPoint x: 689, startPoint y: 545, endPoint x: 770, endPoint y: 545, distance: 81.3
click at [770, 545] on textarea "إيچى ستور Egy Stor متجر الكترونى اونلاين يضم العديد من المنتجات ( احذية - ملابس…" at bounding box center [641, 597] width 380 height 183
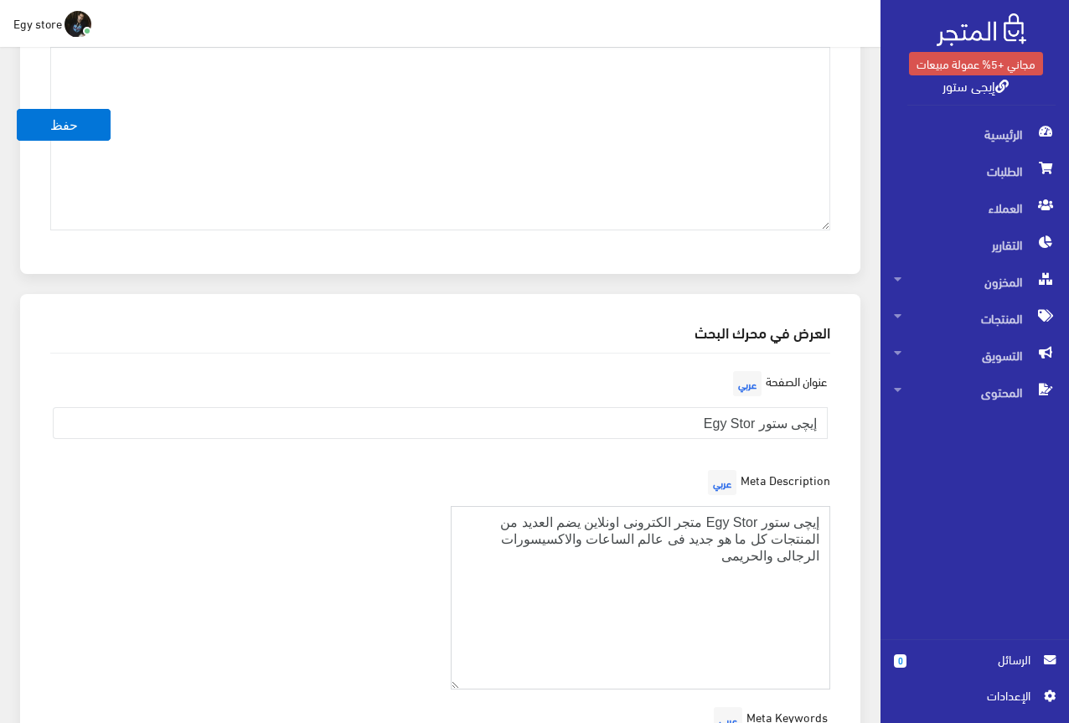
click at [770, 545] on textarea "إيچى ستور Egy Stor متجر الكترونى اونلاين يضم العديد من المنتجات ( احذية - ملابس…" at bounding box center [641, 597] width 380 height 183
click at [770, 534] on textarea "إيچى ستور Egy Stor متجر الكترونى اونلاين يضم العديد من المنتجات ( احذية - ملابس…" at bounding box center [641, 597] width 380 height 183
drag, startPoint x: 767, startPoint y: 537, endPoint x: 689, endPoint y: 540, distance: 77.1
click at [689, 540] on textarea "إيچى ستور Egy Stor متجر الكترونى اونلاين يضم العديد من المنتجات ( احذية - ملابس…" at bounding box center [641, 597] width 380 height 183
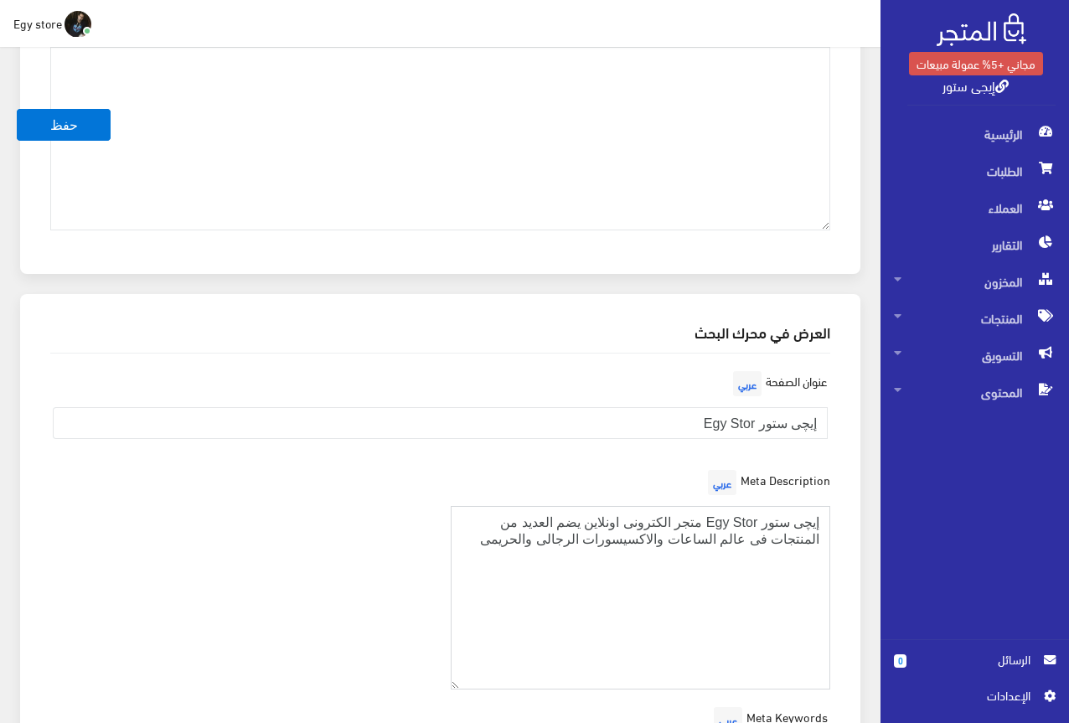
type textarea "إيچى ستور Egy Stor متجر الكترونى اونلاين يضم العديد من المنتجات فى عالم الساعات…"
click at [389, 528] on div "Meta Description عربي إيچى ستور Egy Stor متجر الكترونى اونلاين يضم العديد من ال…" at bounding box center [440, 584] width 800 height 237
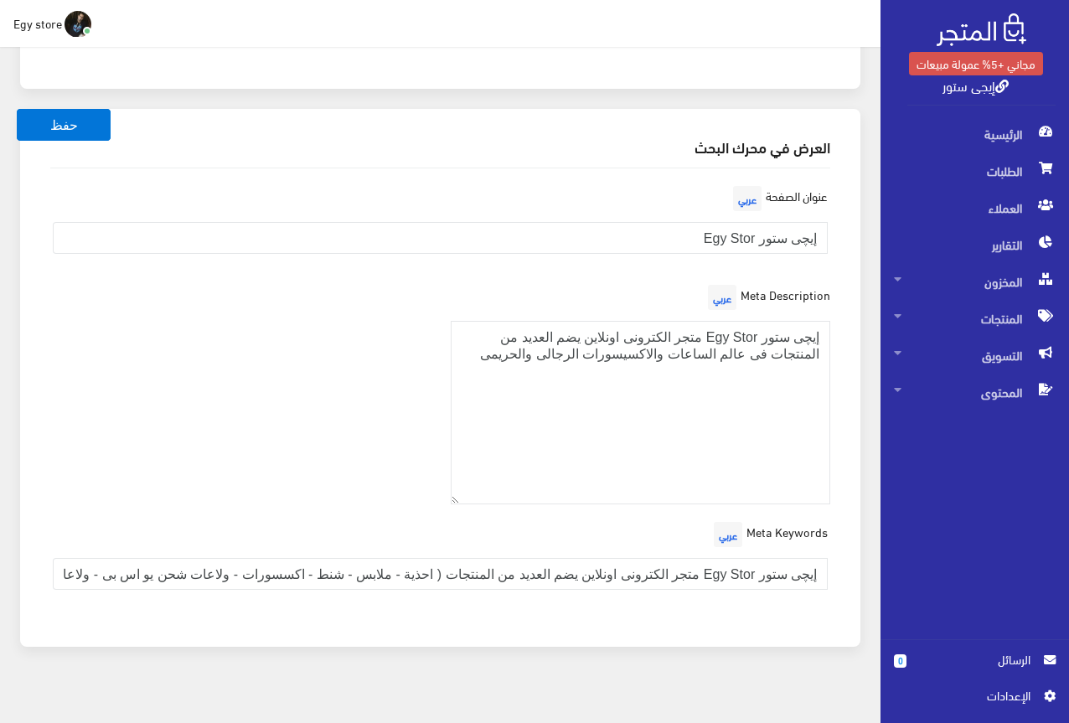
scroll to position [2381, 0]
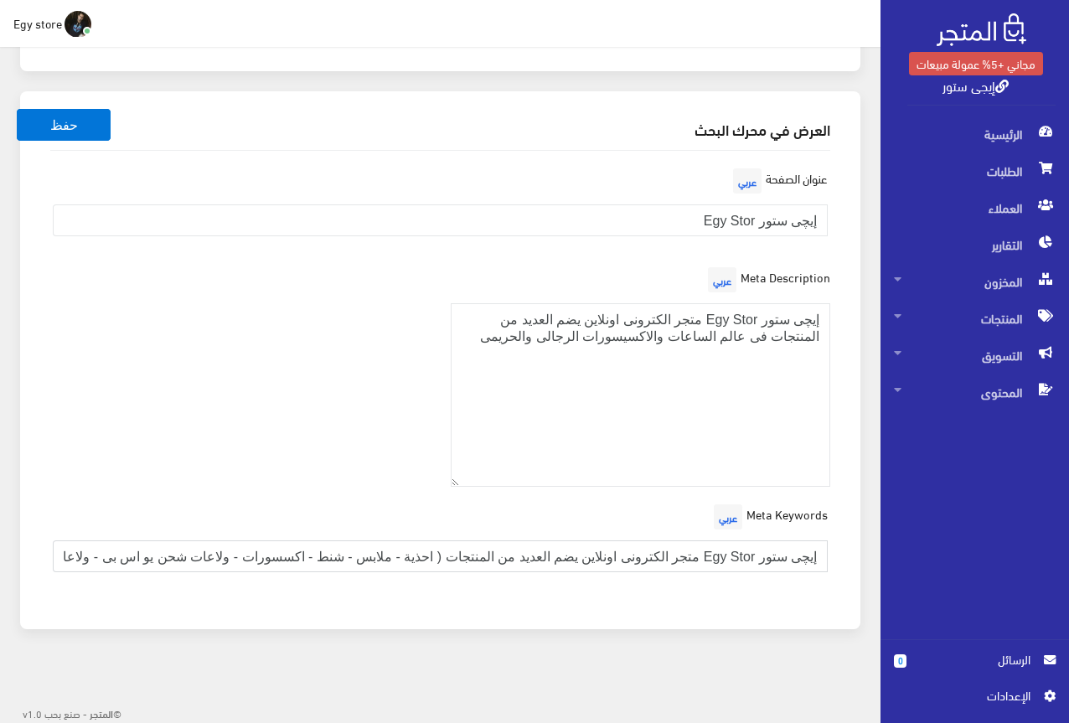
drag, startPoint x: 311, startPoint y: 555, endPoint x: 435, endPoint y: 557, distance: 124.0
click at [435, 557] on input "إيچى ستور Egy Stor متجر الكترونى اونلاين يضم العديد من المنتجات ( احذية - ملابس…" at bounding box center [440, 556] width 775 height 32
drag, startPoint x: 326, startPoint y: 555, endPoint x: 36, endPoint y: 565, distance: 290.1
click at [36, 565] on div "العرض في محرك البحث عنوان الصفحة عربي إيچى ستور Egy Stor Meta Description عربي …" at bounding box center [440, 360] width 840 height 538
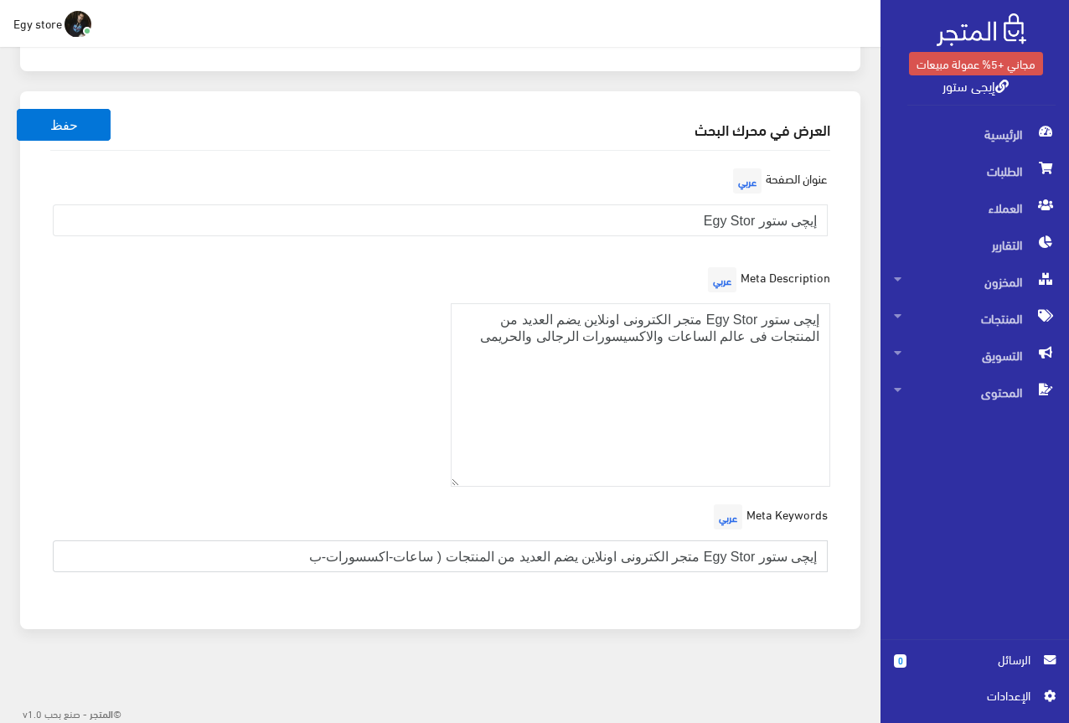
scroll to position [0, 0]
drag, startPoint x: 440, startPoint y: 554, endPoint x: 845, endPoint y: 543, distance: 405.6
click at [845, 543] on div "العرض في محرك البحث عنوان الصفحة عربي إيچى ستور Egy Stor Meta Description عربي …" at bounding box center [440, 360] width 840 height 538
drag, startPoint x: 511, startPoint y: 564, endPoint x: 488, endPoint y: 560, distance: 23.7
click at [488, 560] on input "ساعات-اكسسورات-بريسليت-حظاظات-ميداليات-اساور _)" at bounding box center [440, 556] width 775 height 32
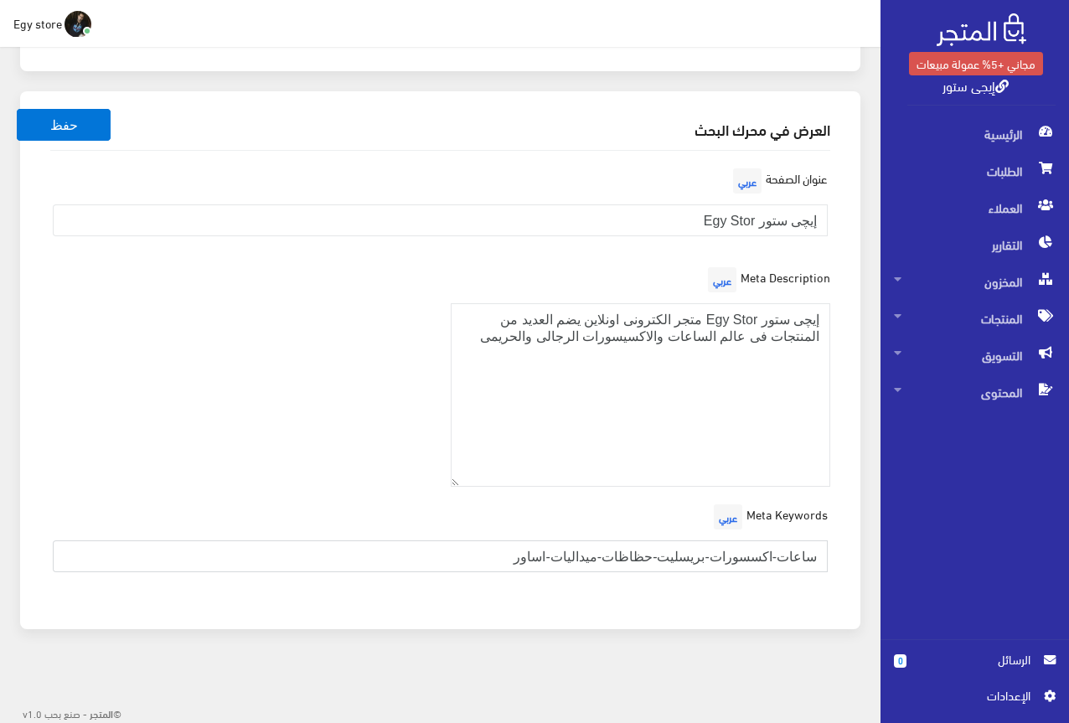
drag, startPoint x: 813, startPoint y: 552, endPoint x: 834, endPoint y: 554, distance: 21.0
click at [834, 554] on div "Meta Keywords عربي ساعات-اكسسورات-بريسليت-حظاظات-ميداليات-اساور" at bounding box center [440, 542] width 800 height 85
type input "ساعات-اكسسورات-بريسليت-حظاظات-ميداليات-اساور"
click at [322, 405] on div "Meta Description عربي إيچى ستور Egy Stor متجر الكترونى اونلاين يضم العديد من ال…" at bounding box center [440, 381] width 800 height 237
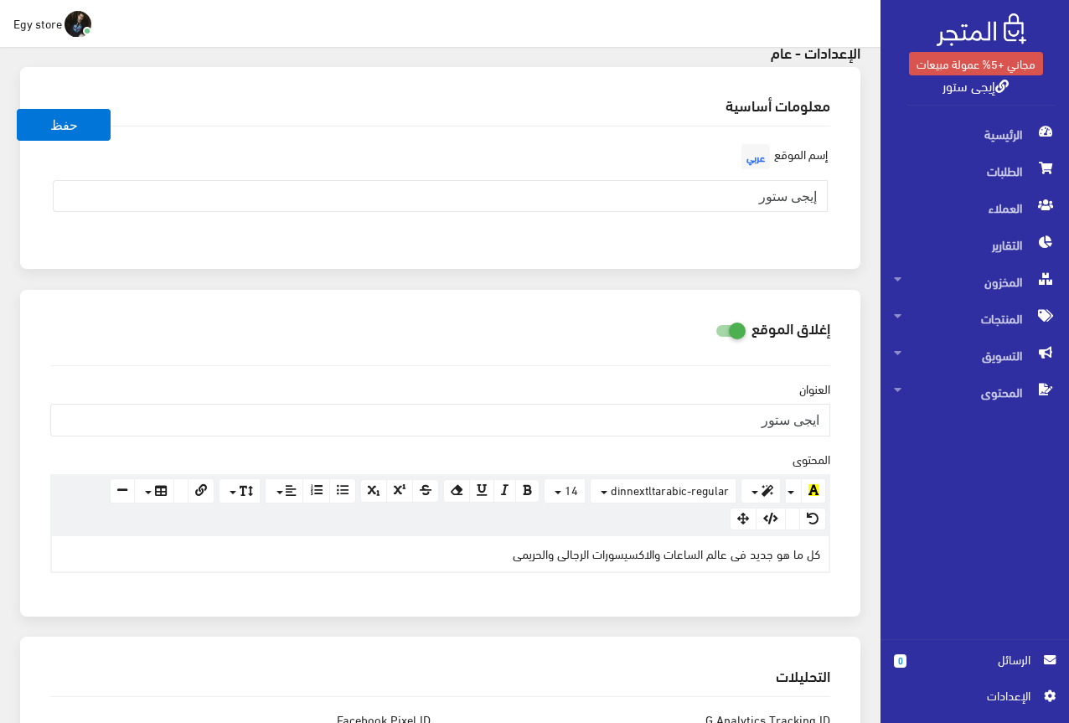
scroll to position [35, 0]
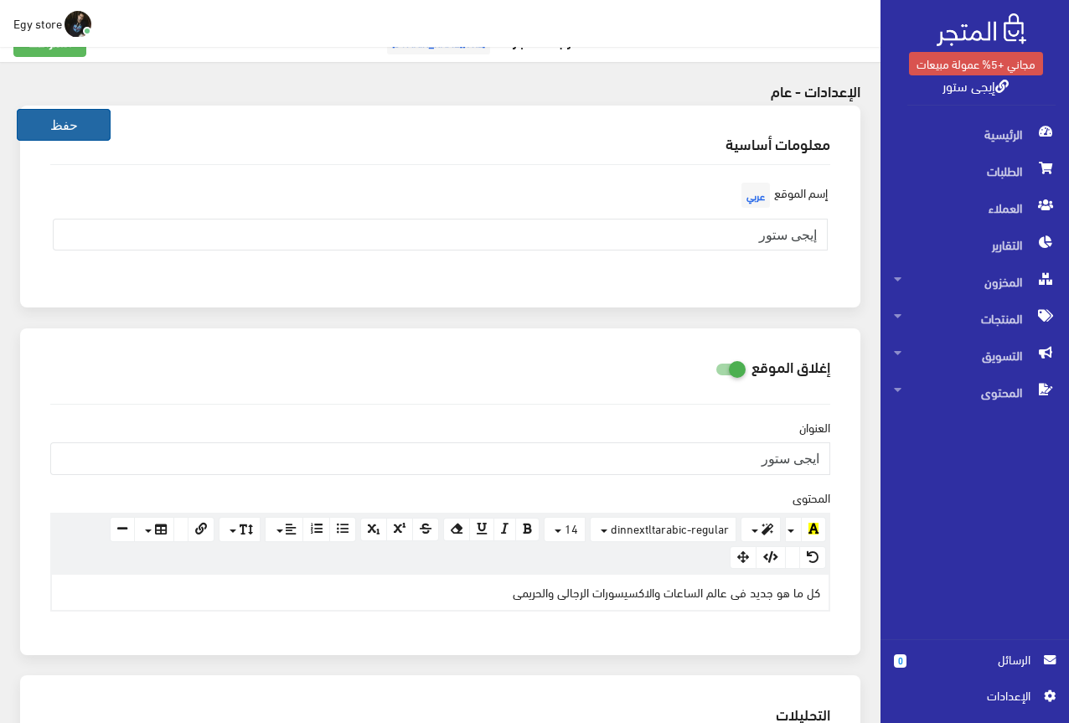
click at [86, 120] on button "حفظ" at bounding box center [64, 125] width 94 height 32
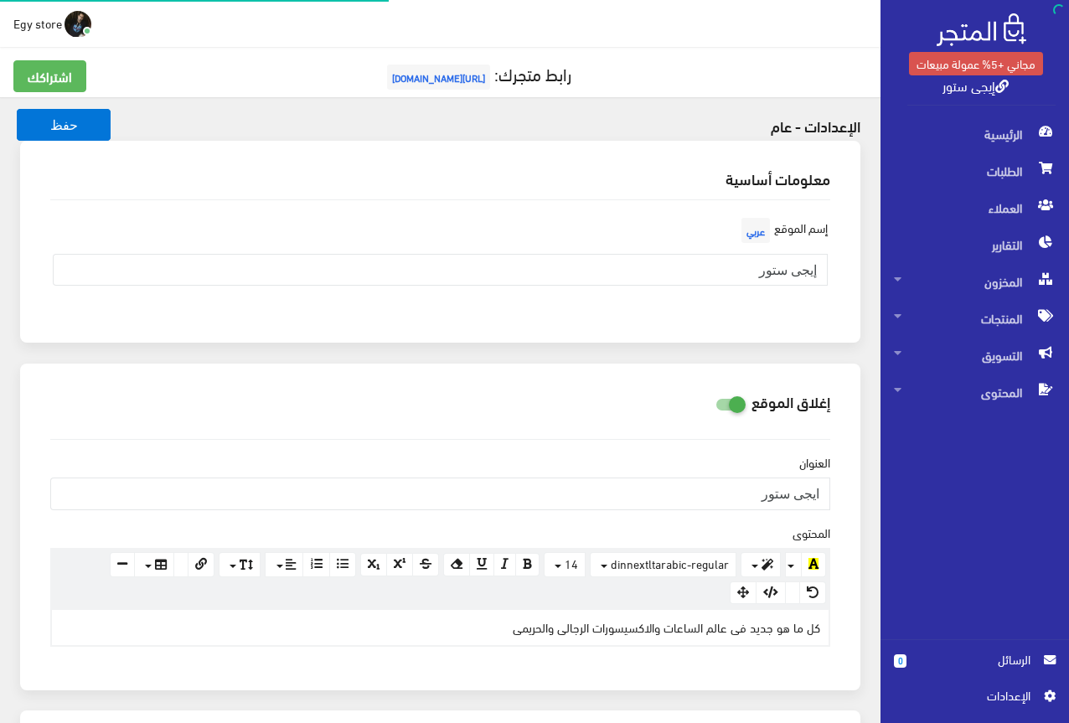
scroll to position [35, 0]
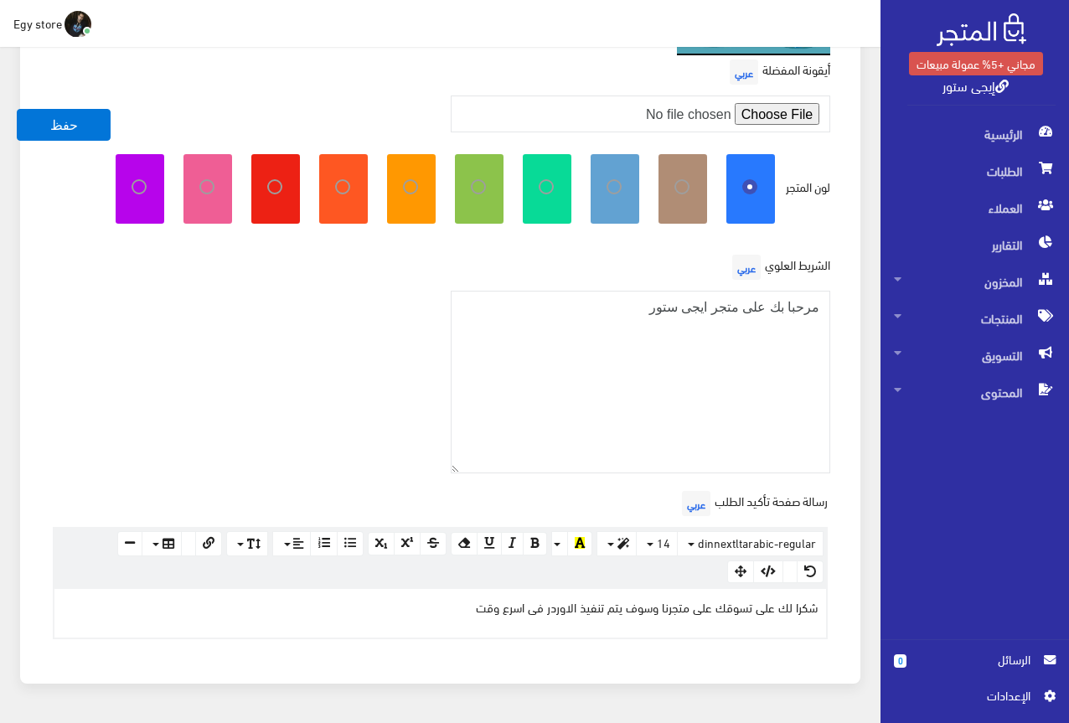
scroll to position [425, 0]
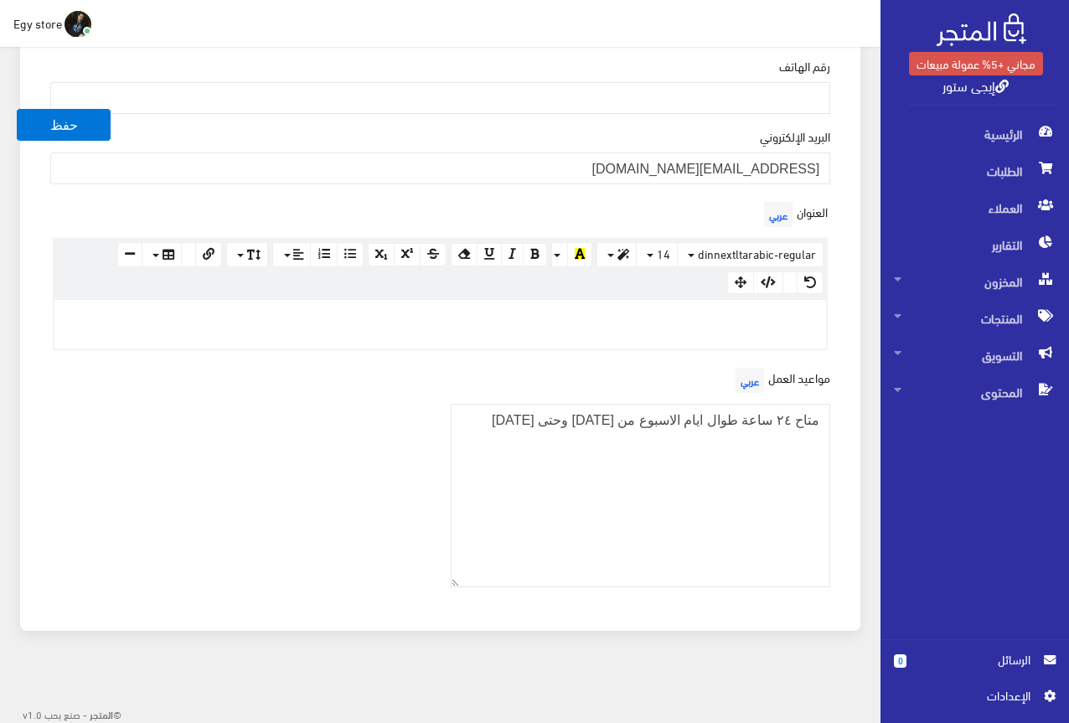
scroll to position [116, 0]
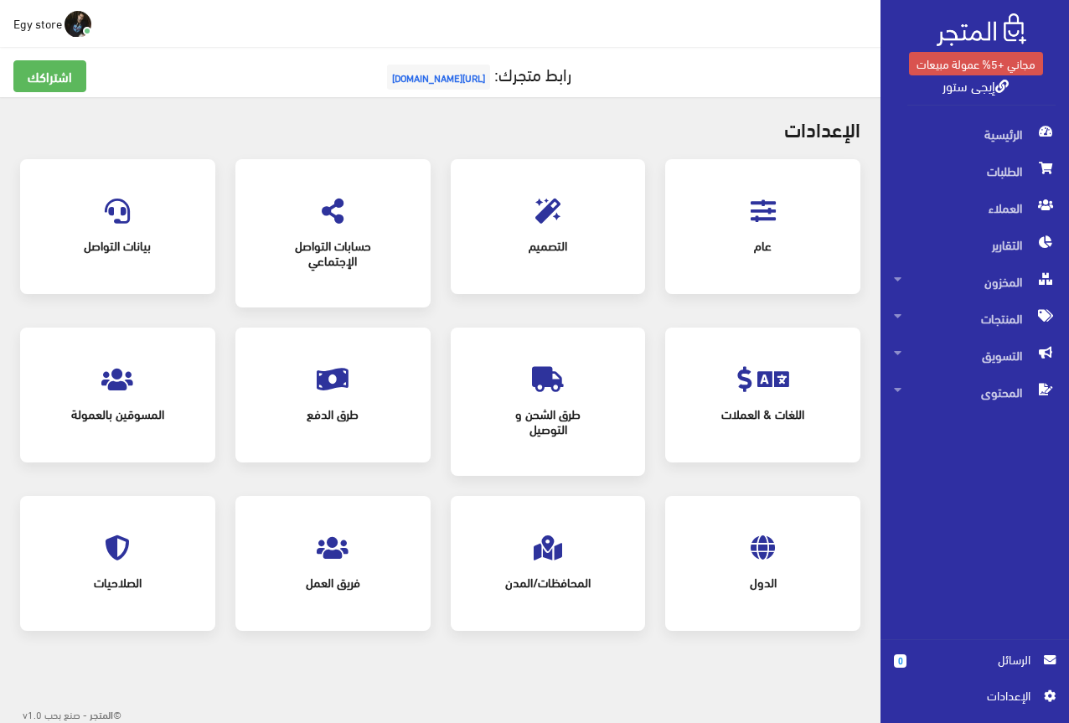
click at [534, 400] on span "طرق الشحن و التوصيل" at bounding box center [548, 420] width 135 height 50
click at [560, 542] on icon at bounding box center [548, 547] width 28 height 25
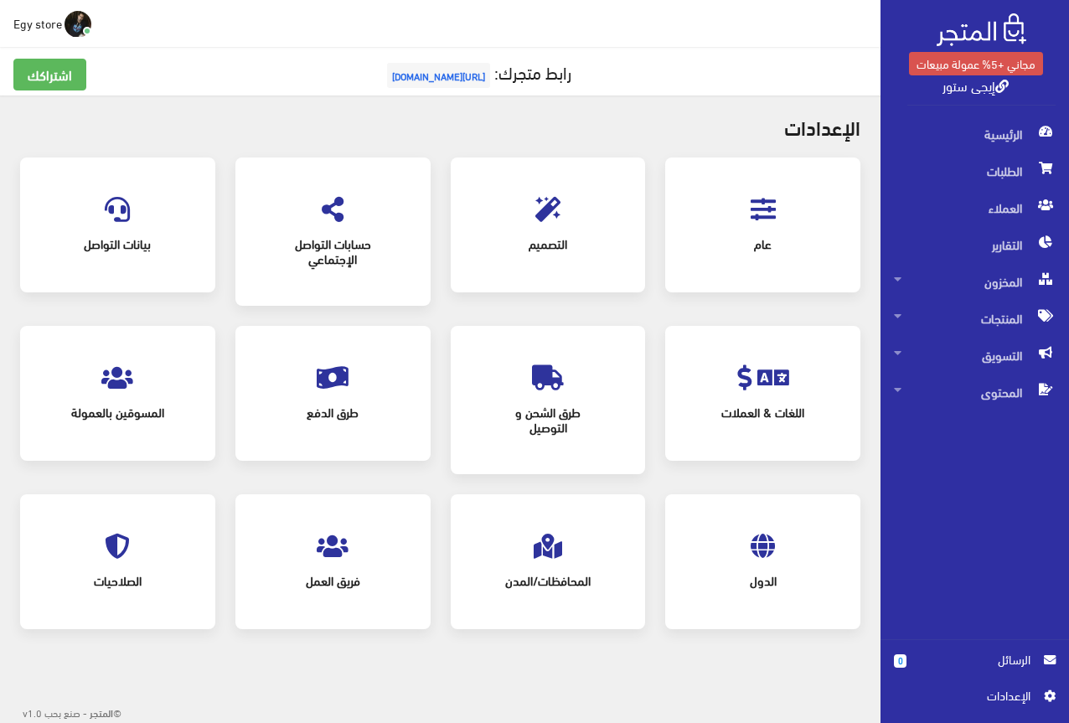
click at [101, 552] on div "الصلاحيات" at bounding box center [118, 561] width 162 height 101
click at [106, 552] on icon at bounding box center [117, 546] width 25 height 25
click at [764, 200] on icon at bounding box center [763, 209] width 25 height 25
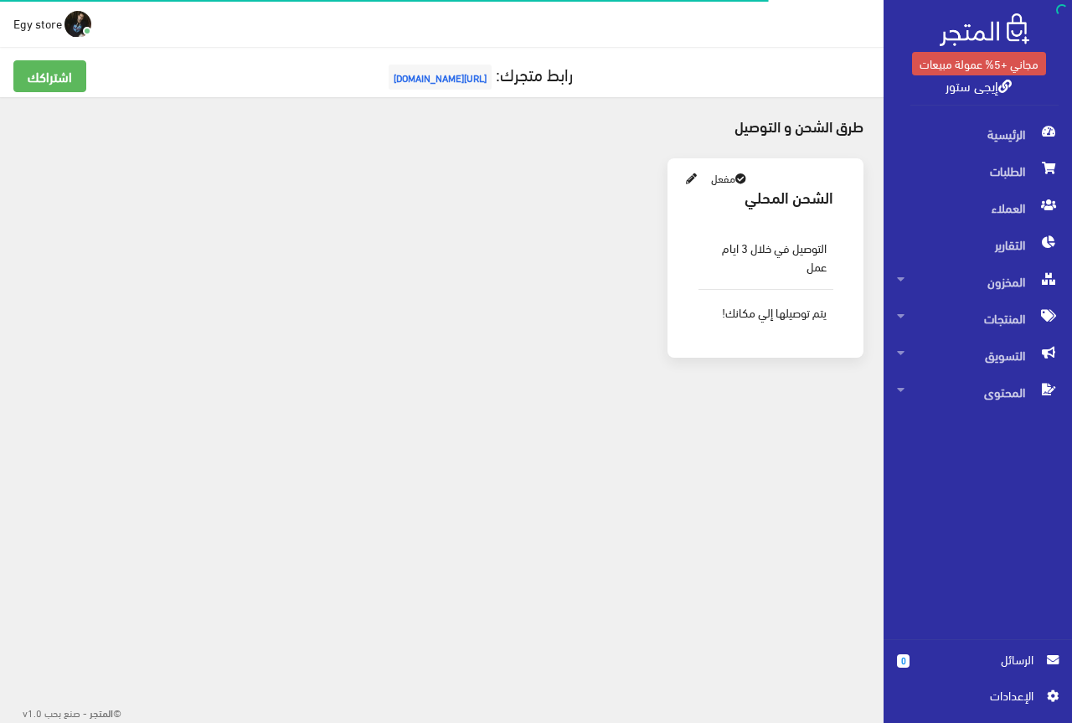
click at [692, 174] on icon at bounding box center [691, 179] width 11 height 11
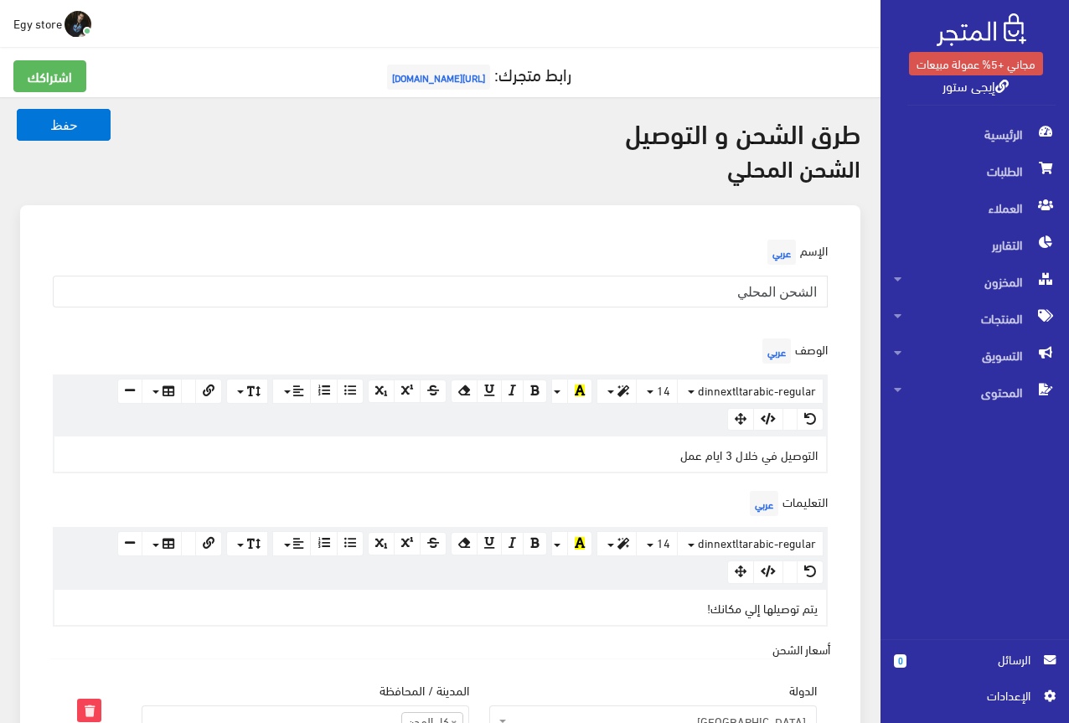
scroll to position [327, 0]
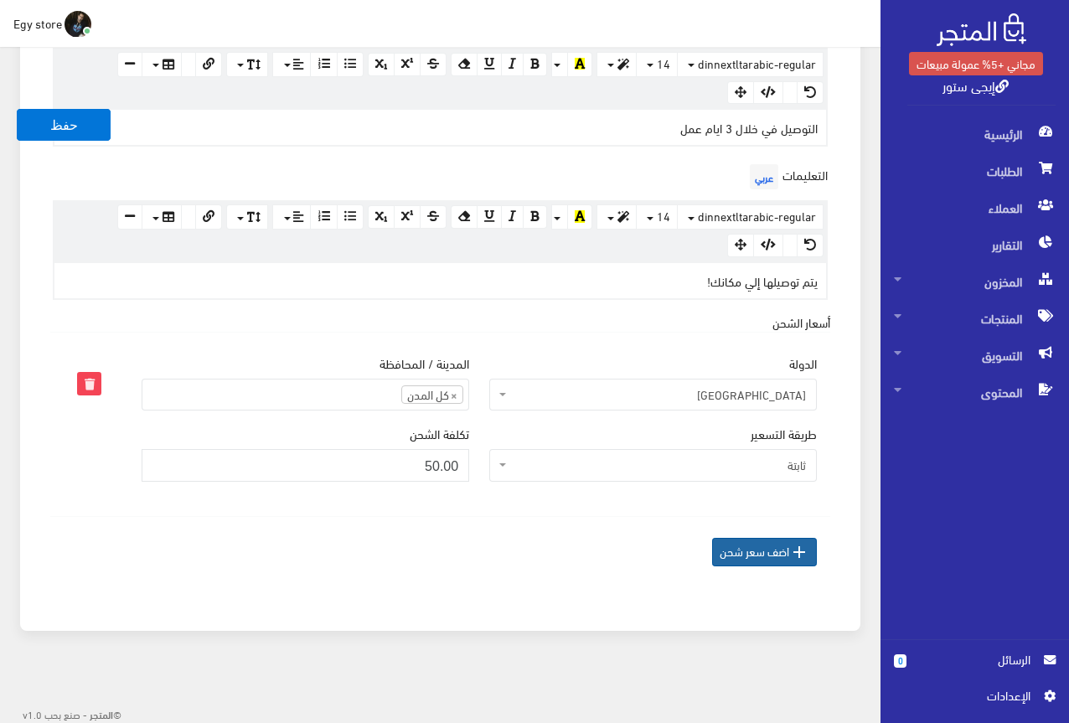
click at [775, 554] on span " اضف سعر شحن" at bounding box center [764, 552] width 105 height 28
select select
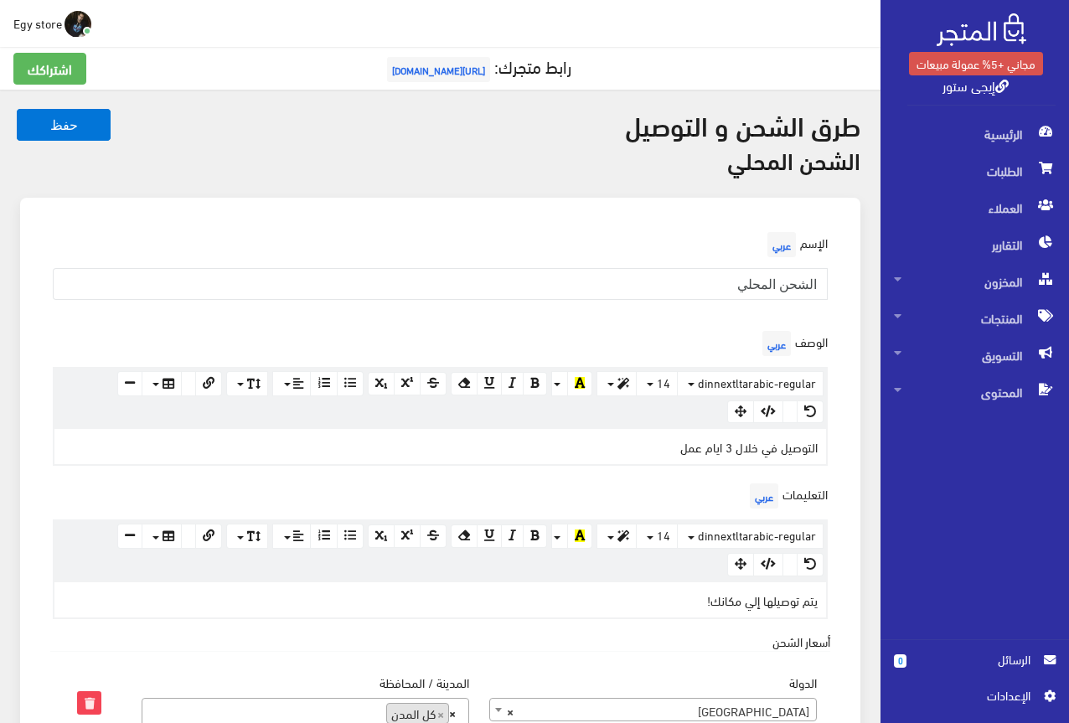
scroll to position [6, 0]
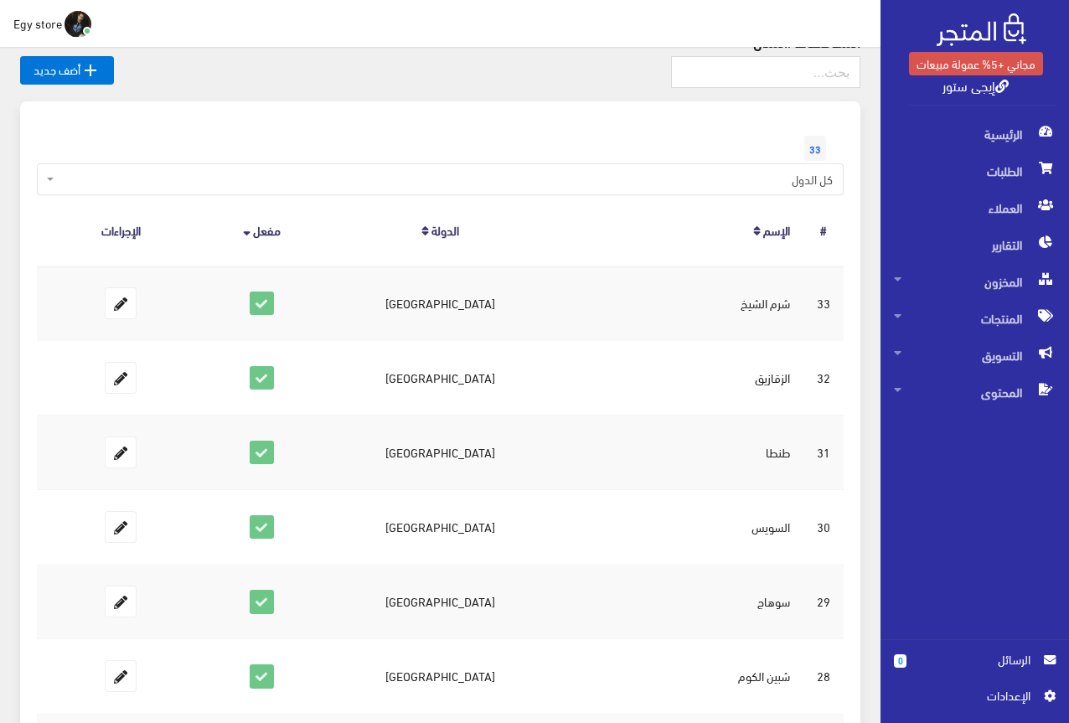
scroll to position [84, 0]
click at [114, 304] on icon at bounding box center [121, 304] width 30 height 30
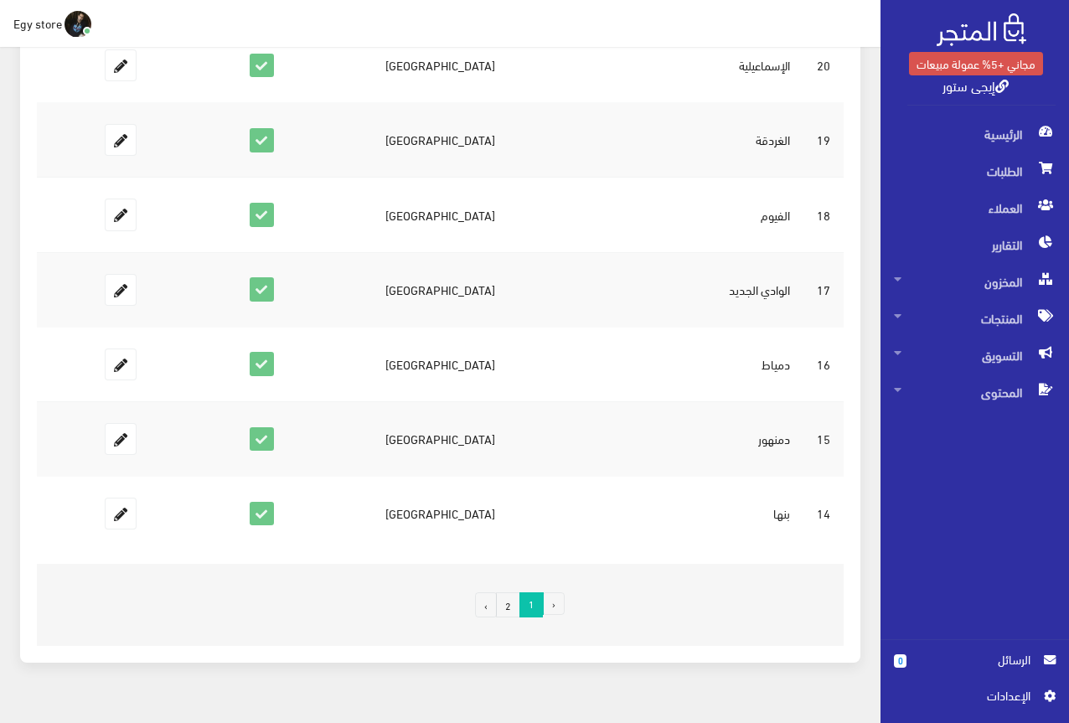
scroll to position [1326, 0]
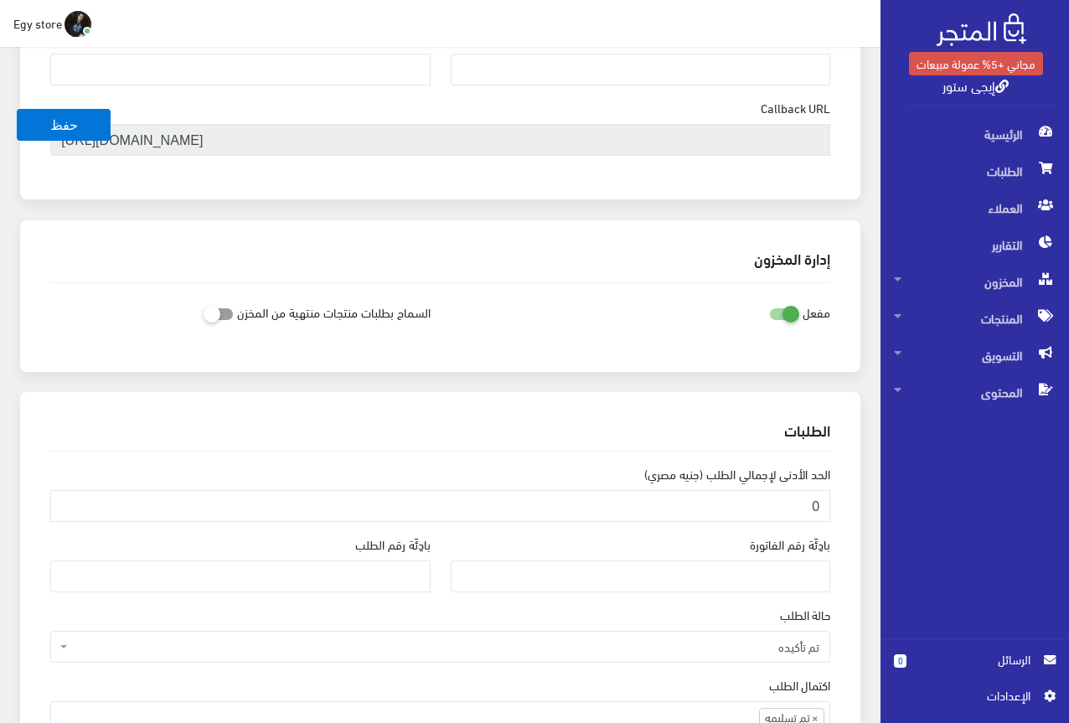
scroll to position [1005, 0]
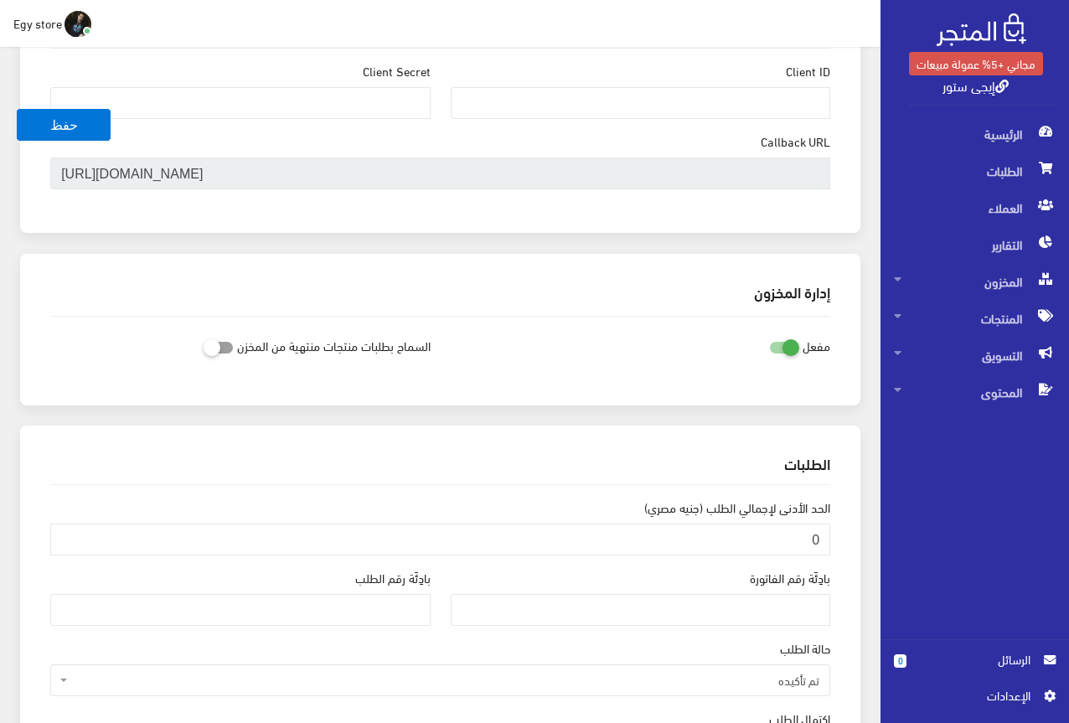
click at [1006, 697] on span "اﻹعدادات" at bounding box center [968, 695] width 122 height 18
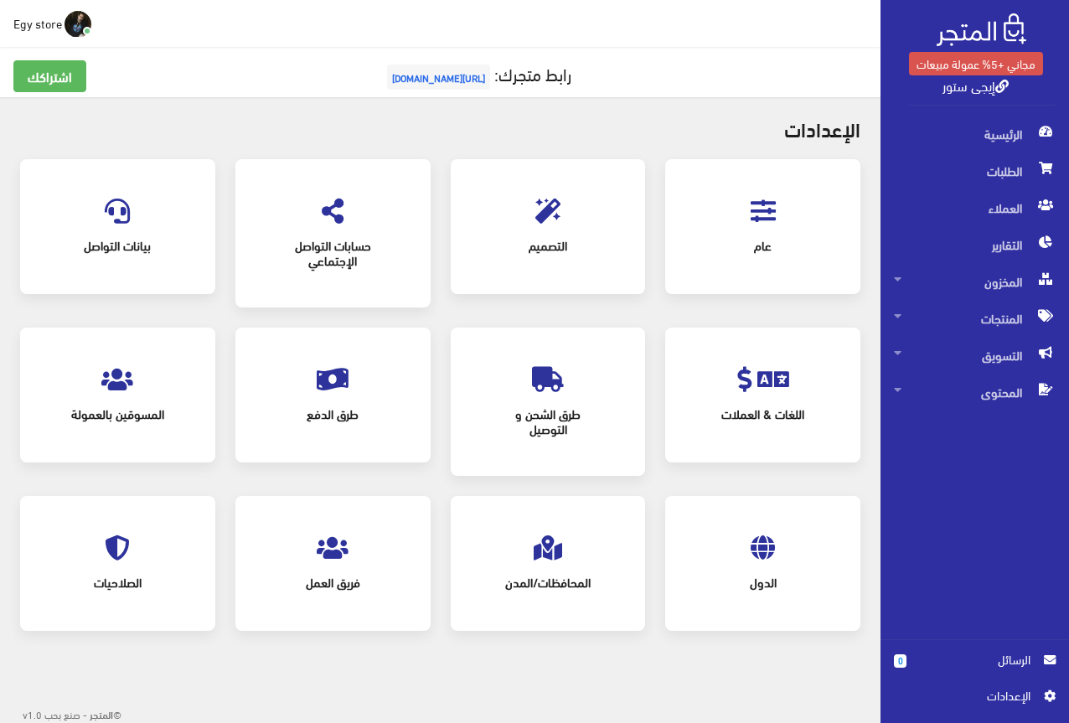
scroll to position [2, 0]
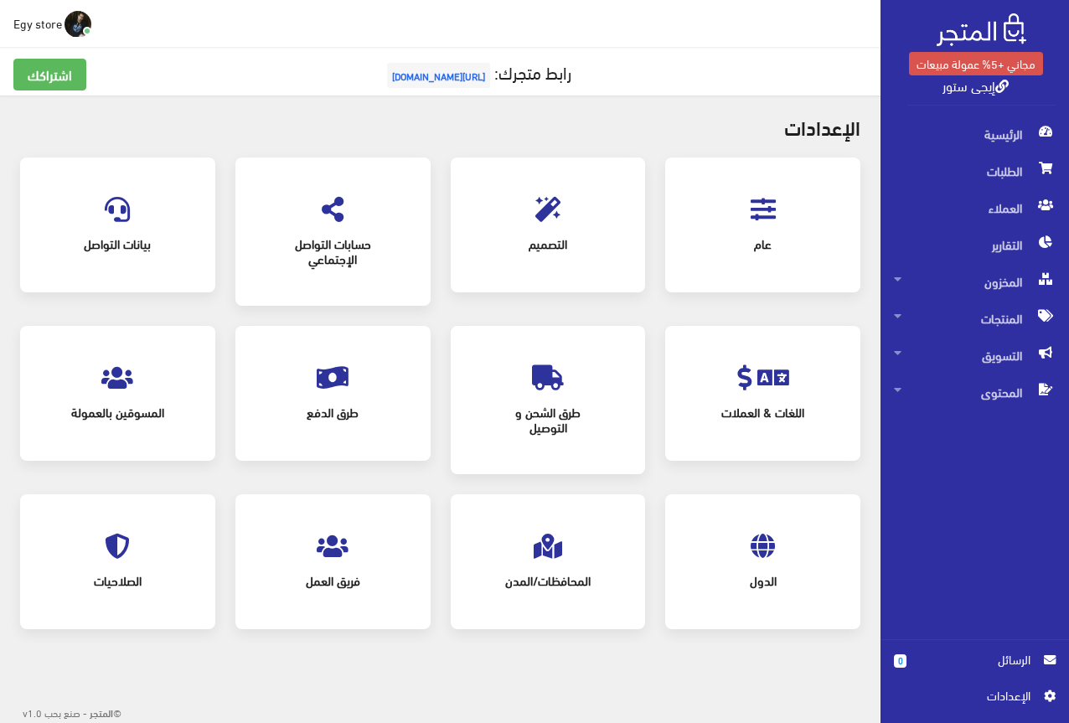
click at [393, 71] on span "[URL][DOMAIN_NAME]" at bounding box center [438, 75] width 103 height 25
click at [573, 219] on div "التصميم" at bounding box center [548, 224] width 162 height 101
click at [538, 208] on icon at bounding box center [547, 209] width 25 height 25
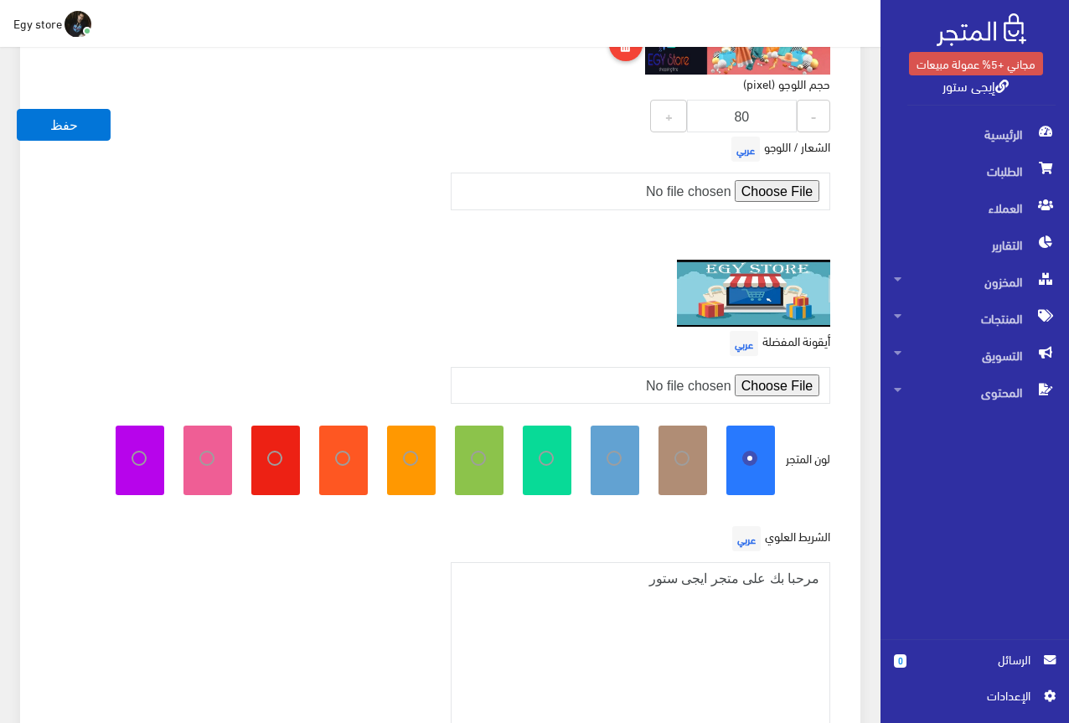
scroll to position [173, 0]
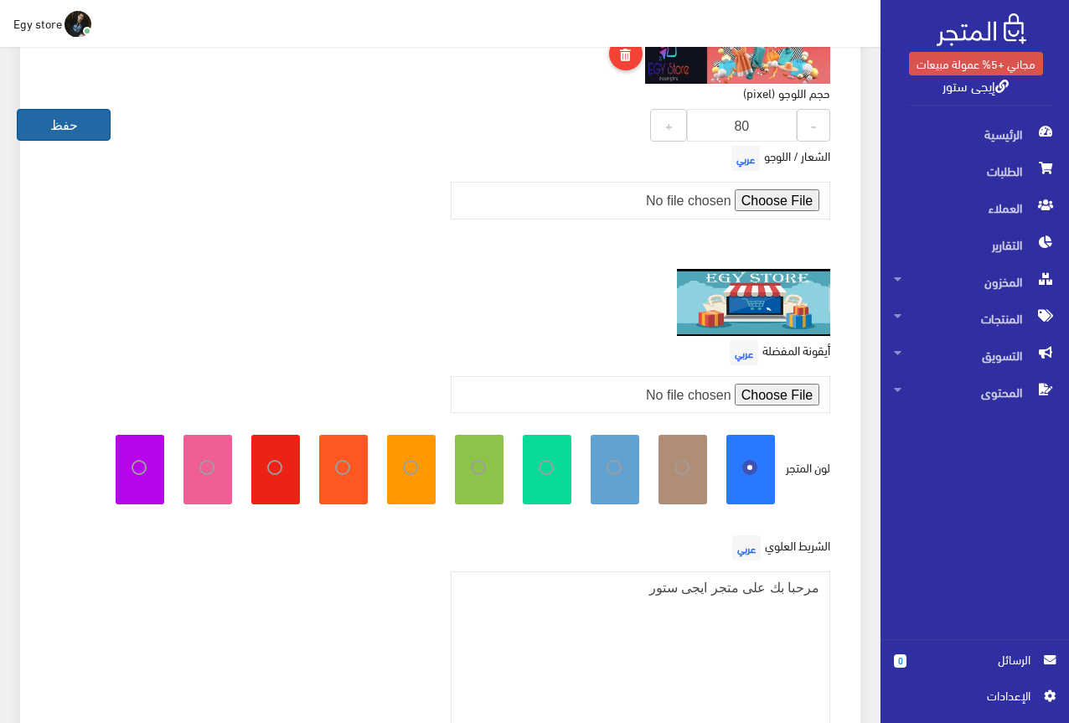
click at [73, 119] on button "حفظ" at bounding box center [64, 125] width 94 height 32
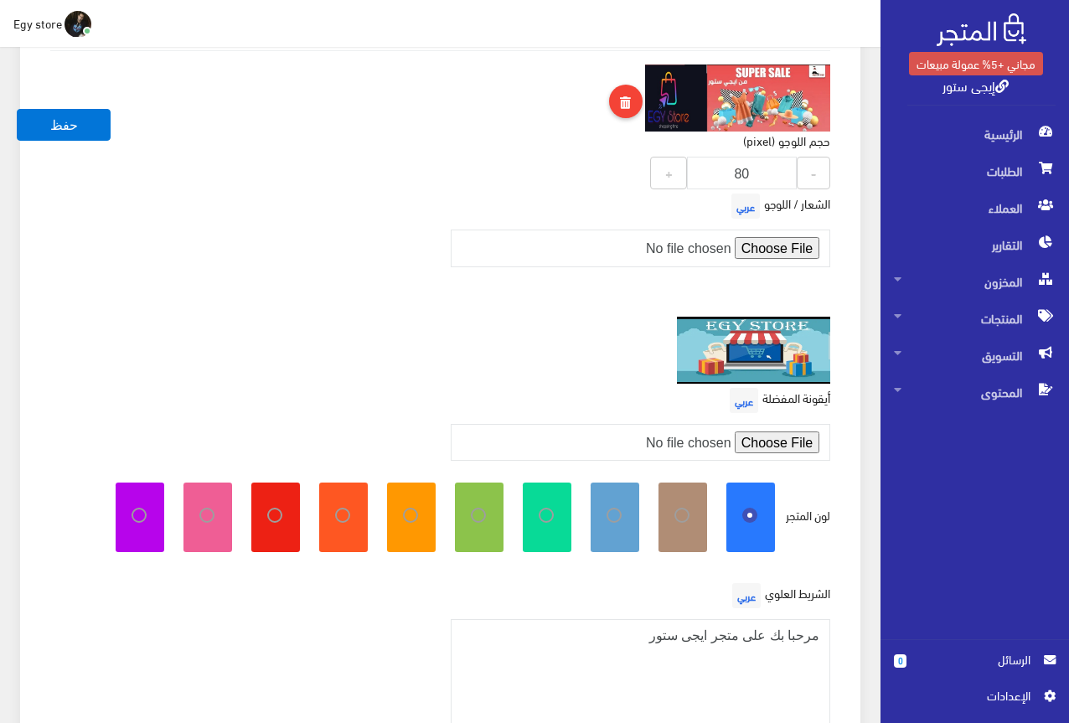
scroll to position [90, 0]
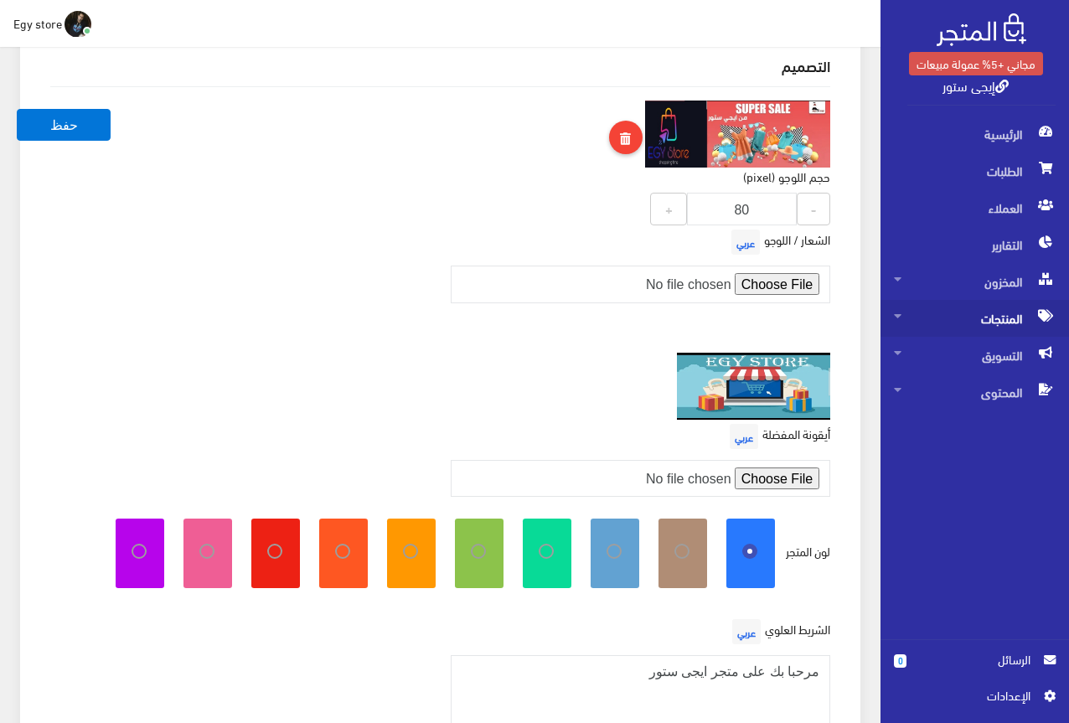
click at [1000, 313] on span "المنتجات" at bounding box center [975, 318] width 162 height 37
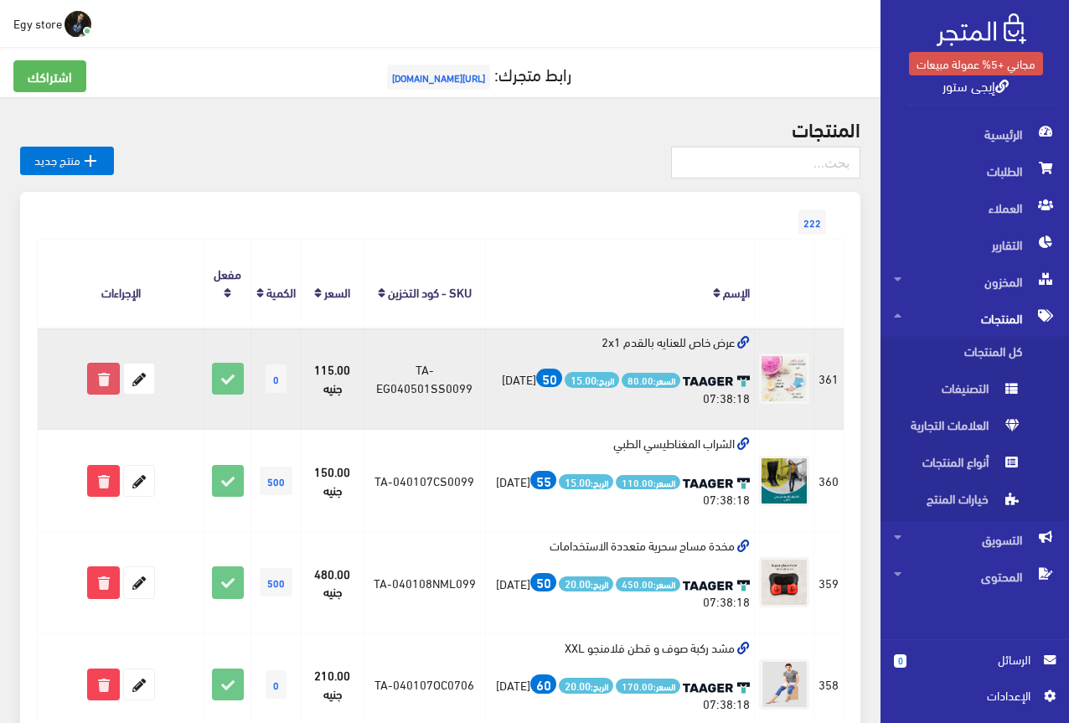
click at [98, 379] on icon at bounding box center [103, 379] width 30 height 30
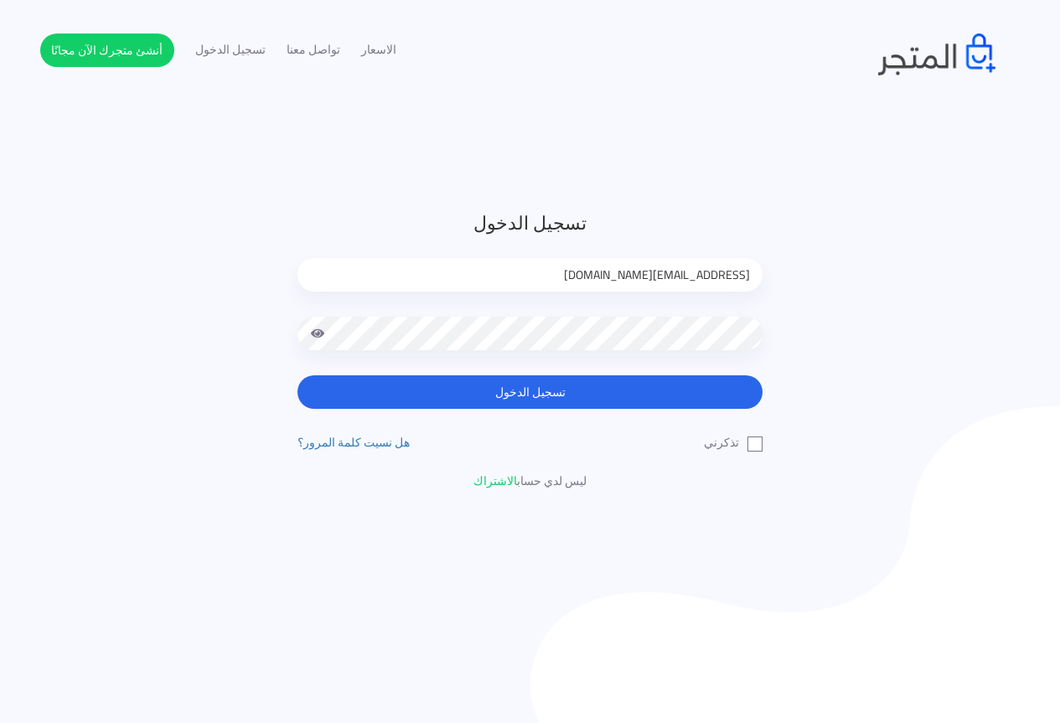
click at [726, 277] on input "[EMAIL_ADDRESS][DOMAIN_NAME]" at bounding box center [529, 275] width 465 height 34
type input "[EMAIL_ADDRESS][DOMAIN_NAME]"
click at [759, 447] on label "تذكرني" at bounding box center [733, 443] width 59 height 18
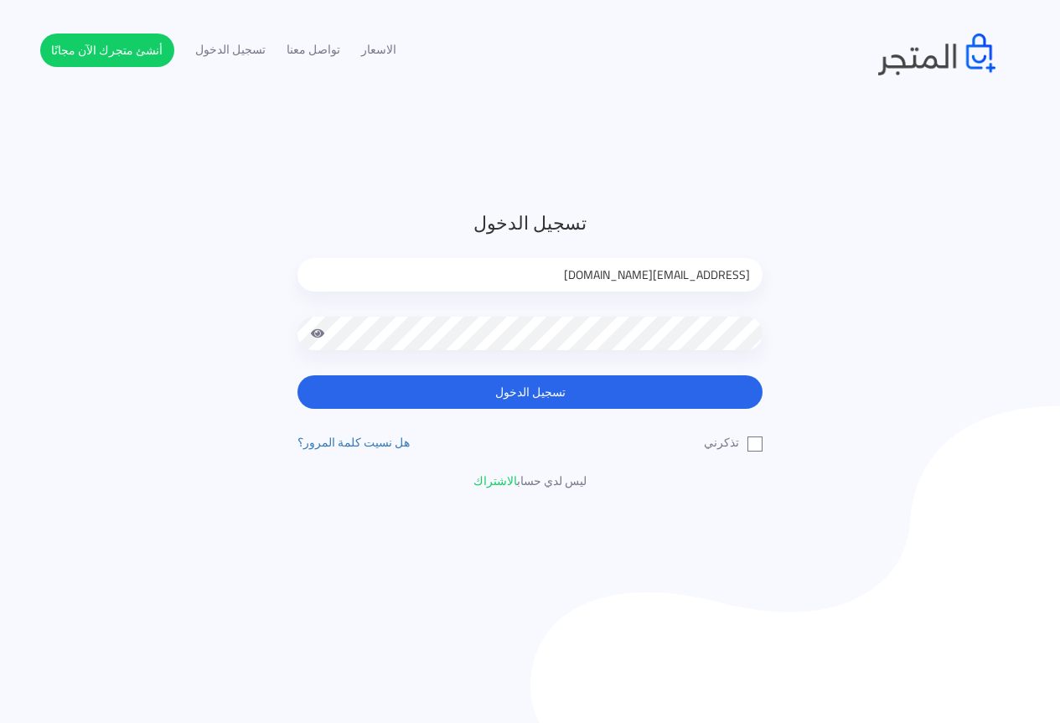
click at [759, 445] on input "تذكرني" at bounding box center [756, 439] width 11 height 11
checkbox input "true"
click at [705, 410] on div "تسجيل الدخول [EMAIL_ADDRESS][DOMAIN_NAME] تسجيل الدخول تذكرني ليس لدي حساب" at bounding box center [530, 349] width 490 height 281
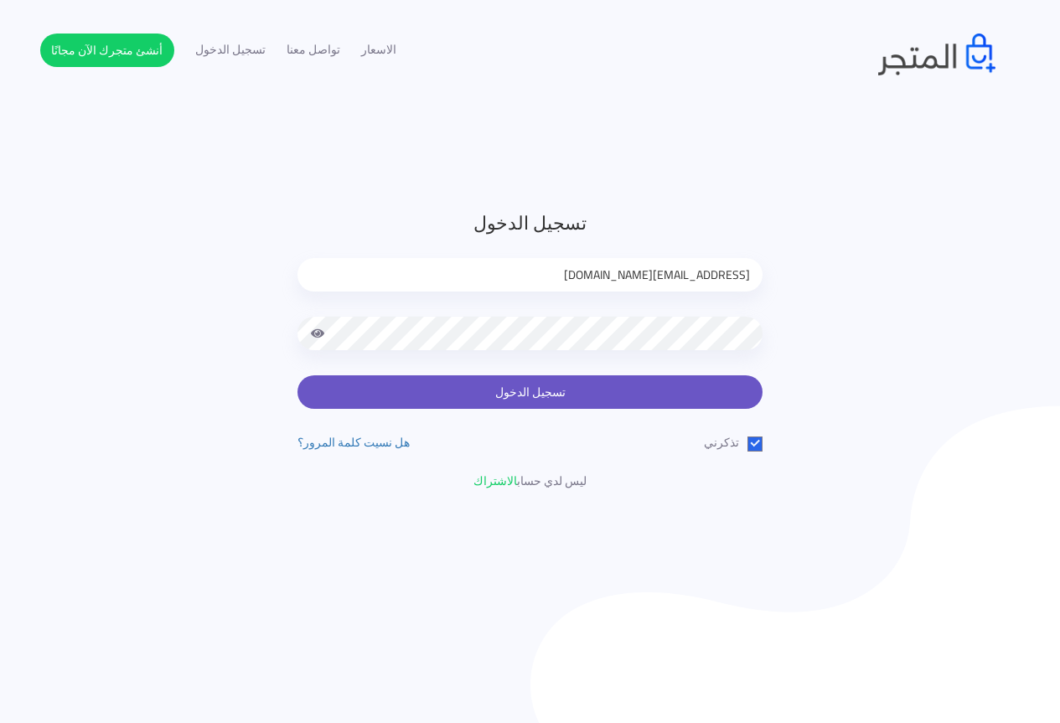
click at [703, 402] on button "تسجيل الدخول" at bounding box center [529, 392] width 465 height 34
